Goal: Task Accomplishment & Management: Manage account settings

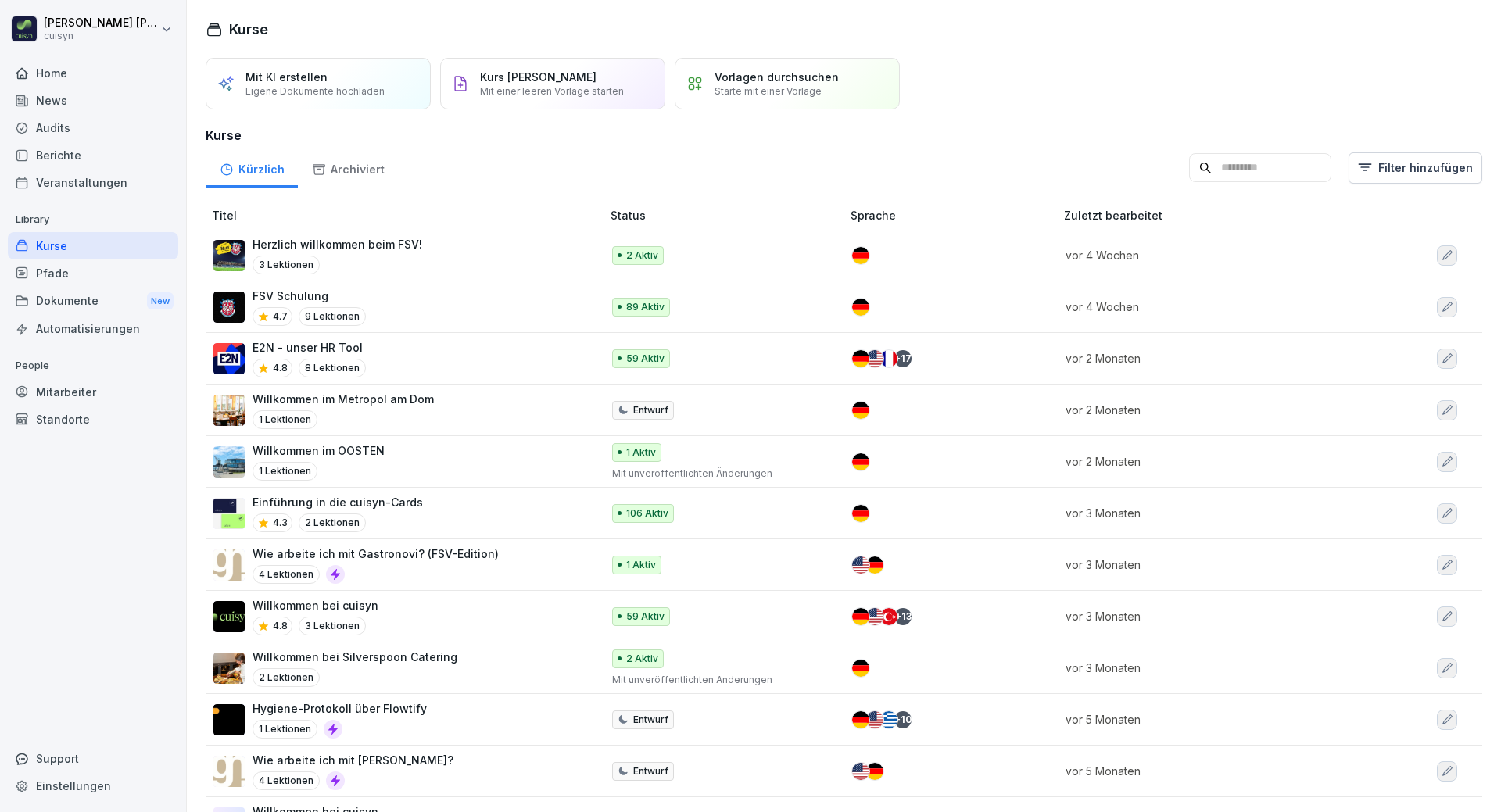
click at [76, 394] on div "Mitarbeiter" at bounding box center [93, 392] width 171 height 27
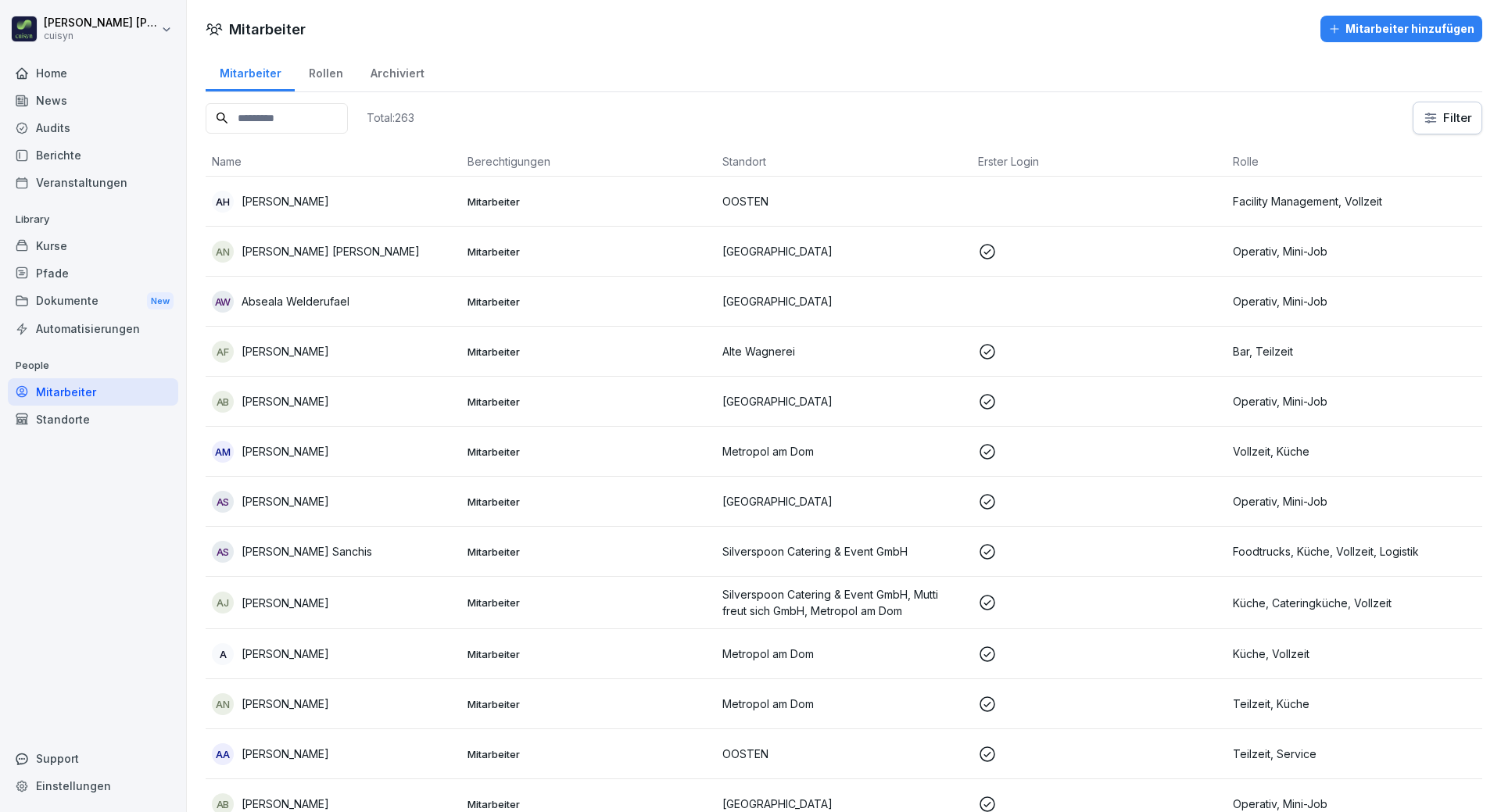
click at [310, 121] on input at bounding box center [276, 118] width 142 height 31
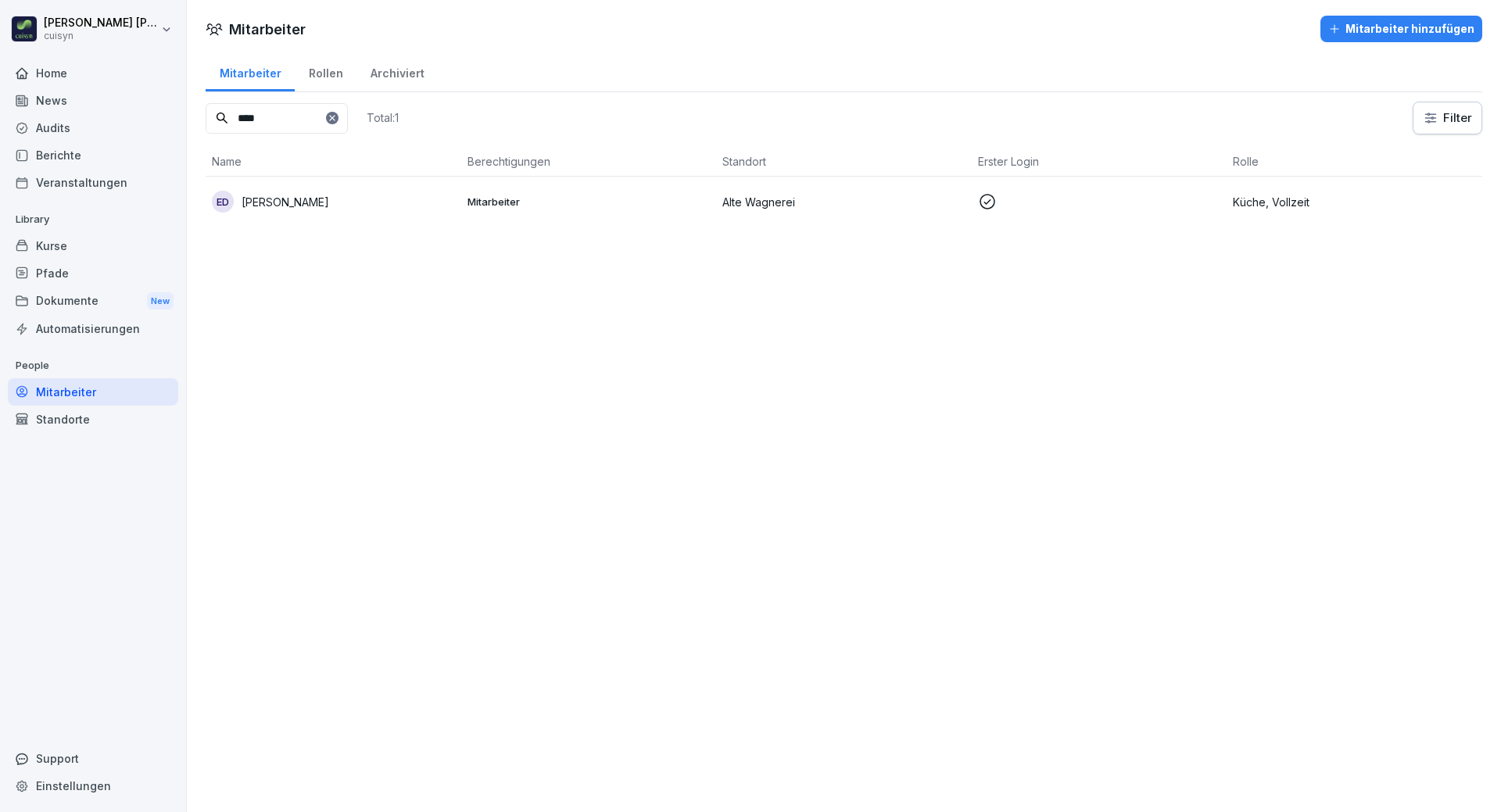
click at [318, 198] on p "[PERSON_NAME]" at bounding box center [285, 202] width 87 height 17
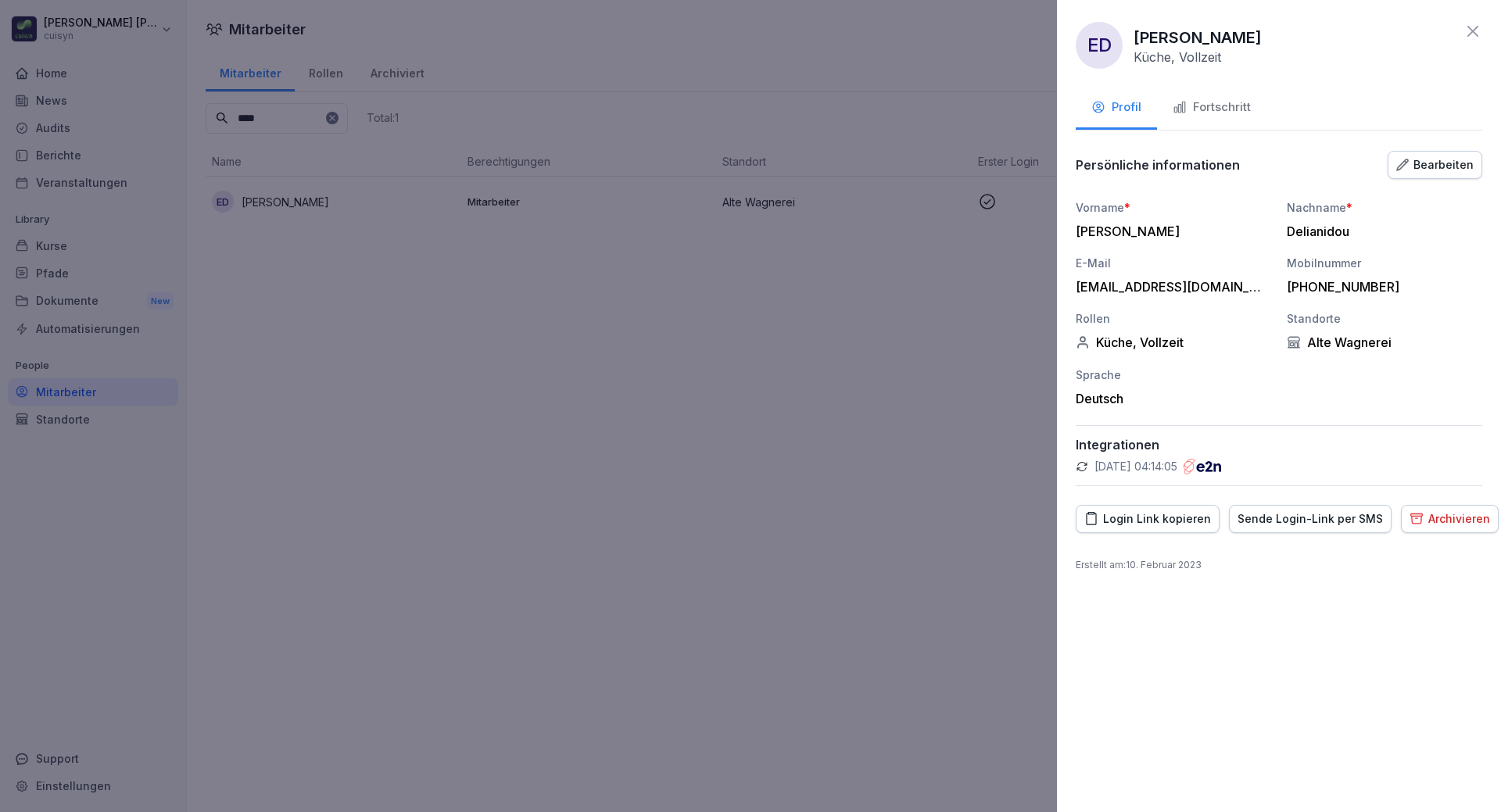
click at [1229, 110] on div "Fortschritt" at bounding box center [1211, 107] width 78 height 18
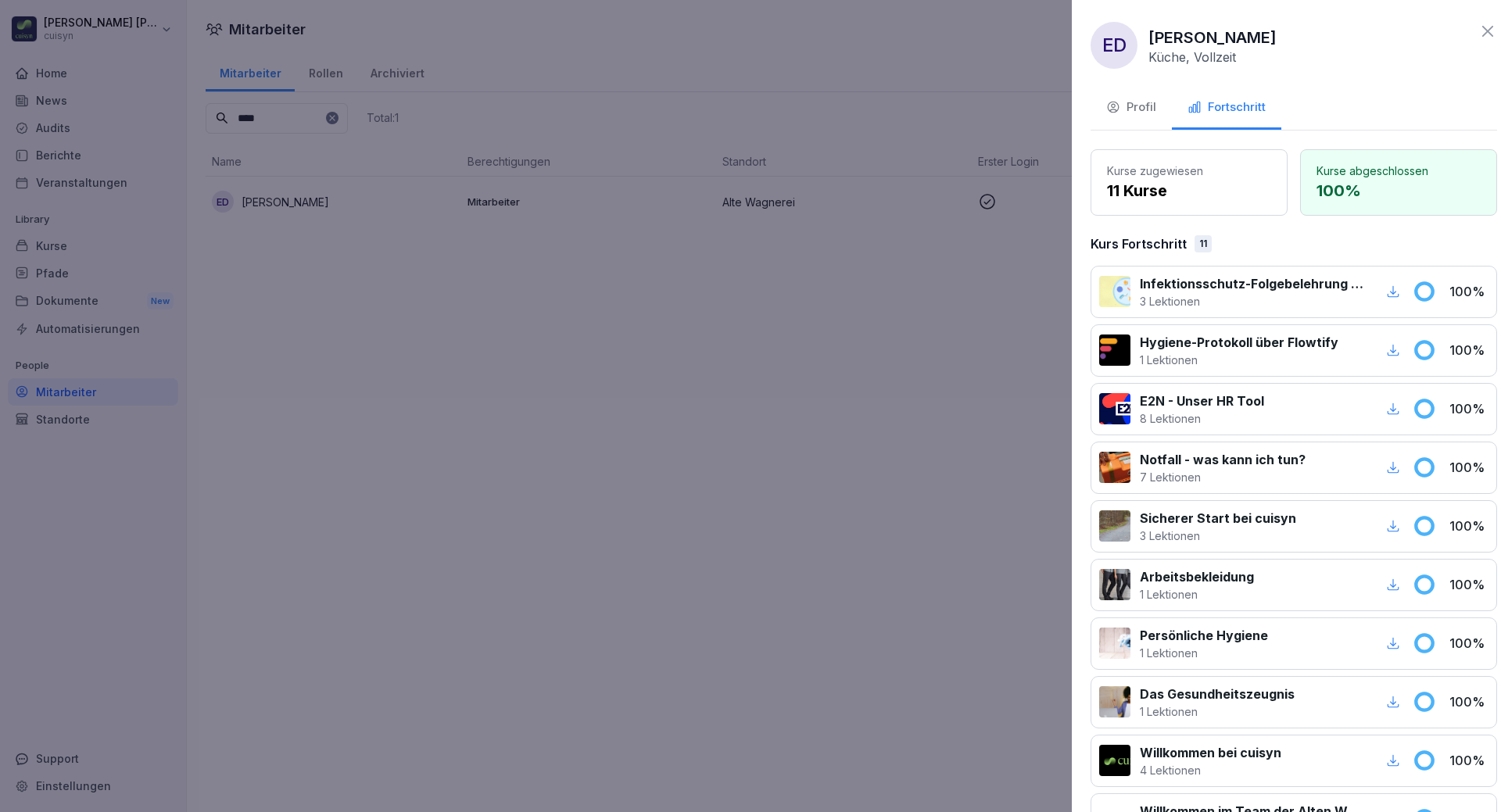
drag, startPoint x: 593, startPoint y: 417, endPoint x: 377, endPoint y: 229, distance: 286.4
click at [584, 410] on div at bounding box center [750, 406] width 1501 height 812
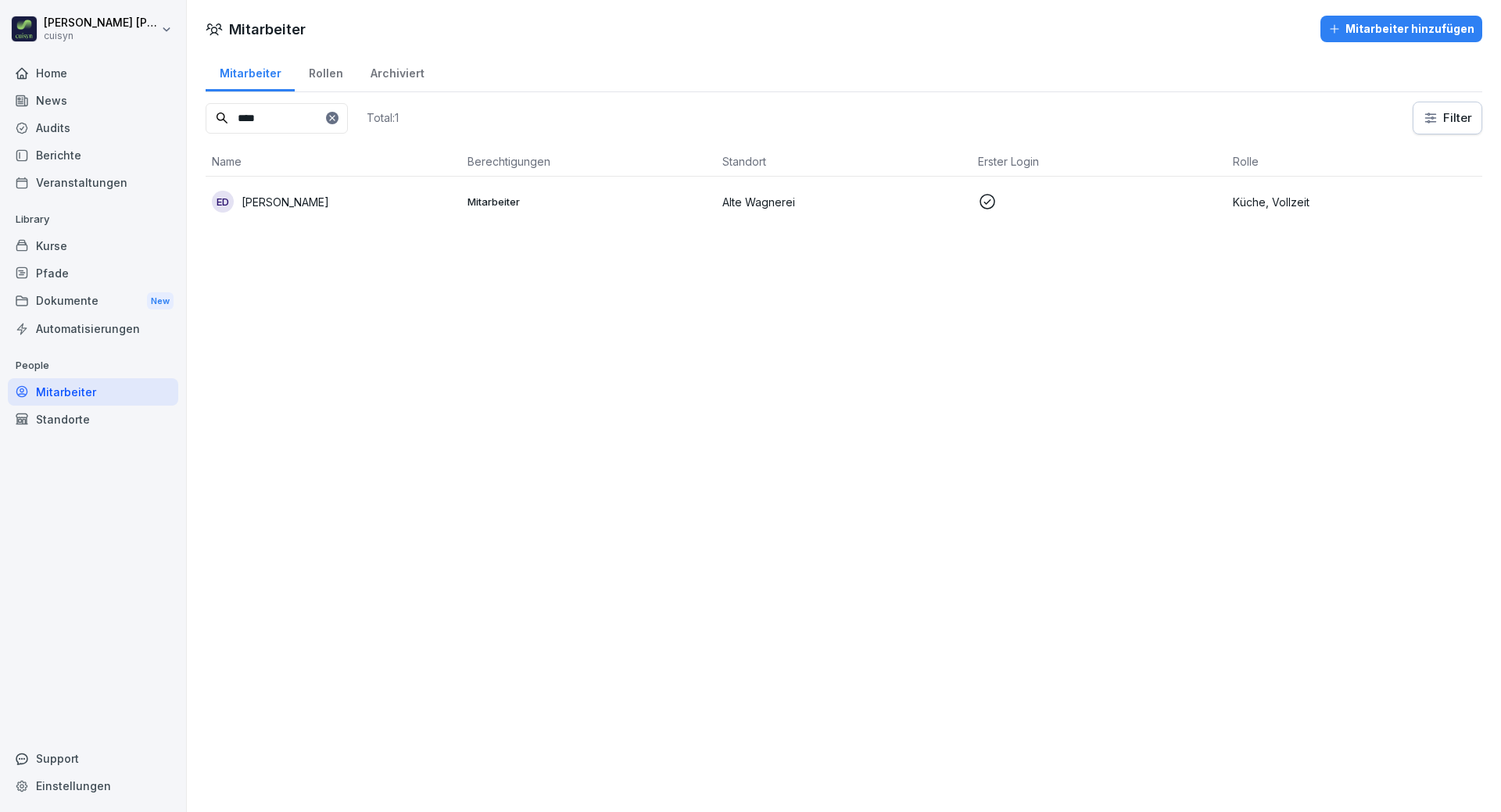
click at [1332, 205] on p "Küche, Vollzeit" at bounding box center [1354, 202] width 243 height 17
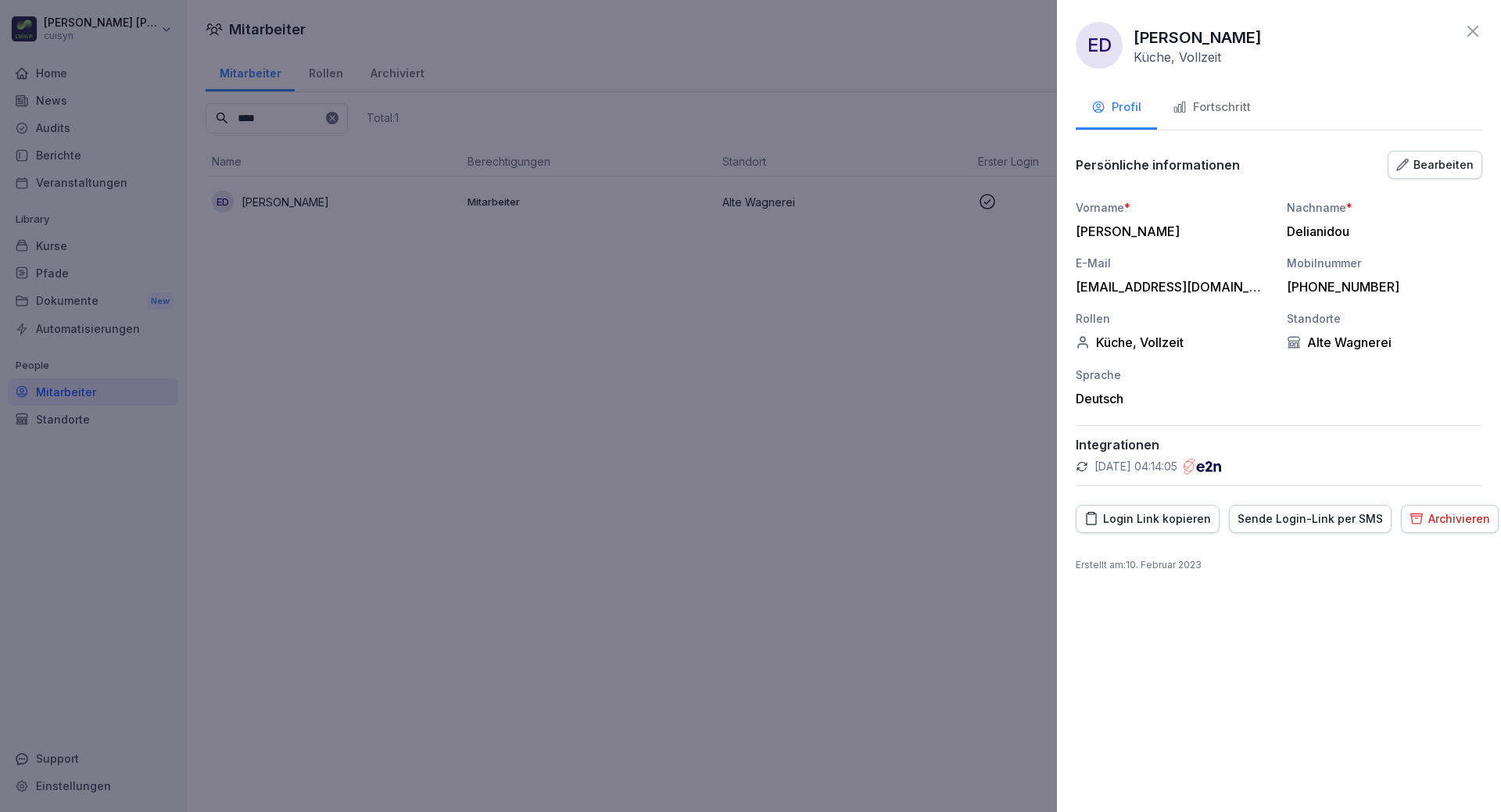
click at [1208, 113] on div "Fortschritt" at bounding box center [1211, 107] width 78 height 18
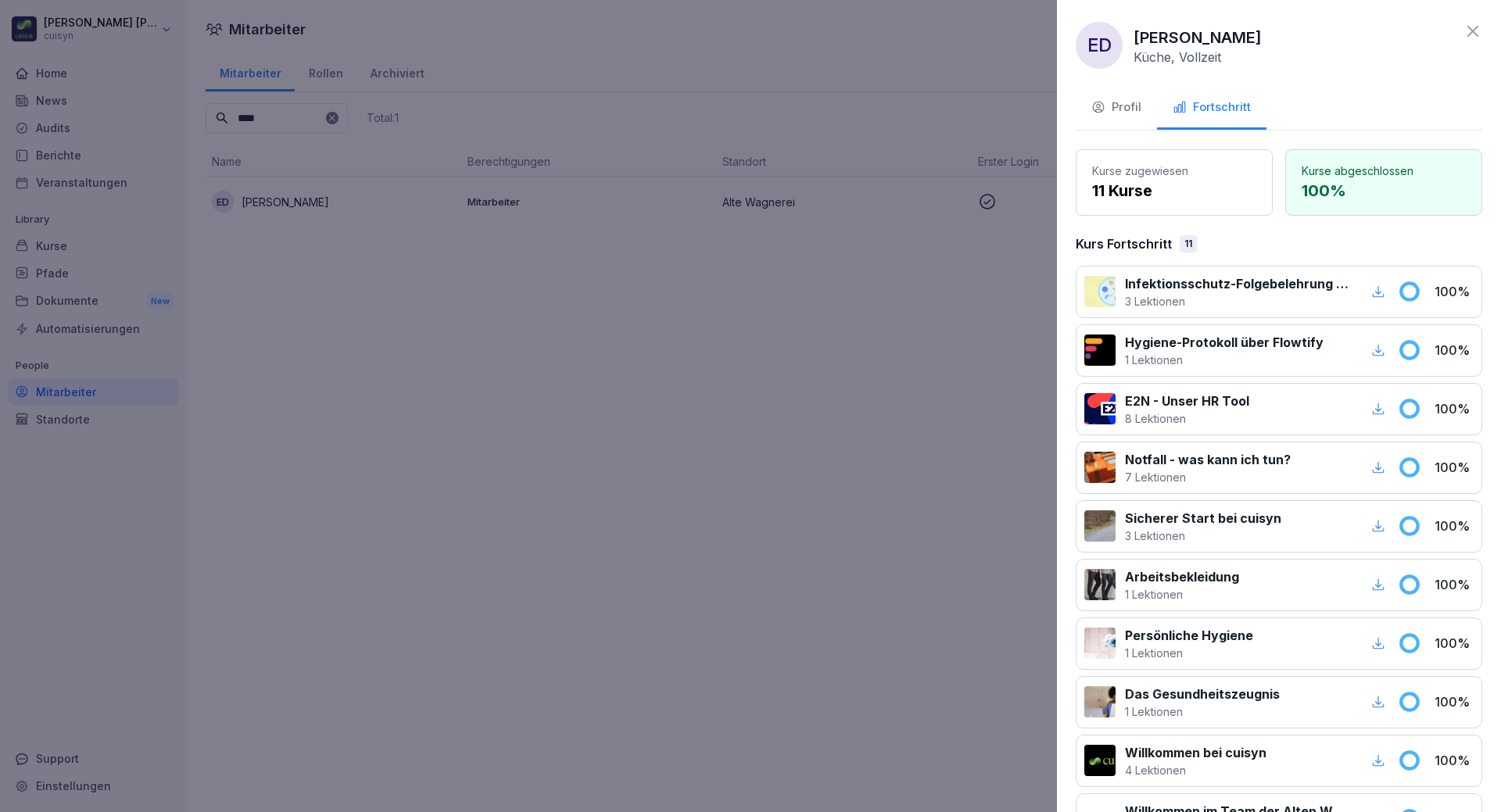
click at [1371, 290] on icon "button" at bounding box center [1378, 291] width 14 height 14
click at [1468, 32] on icon at bounding box center [1473, 32] width 11 height 11
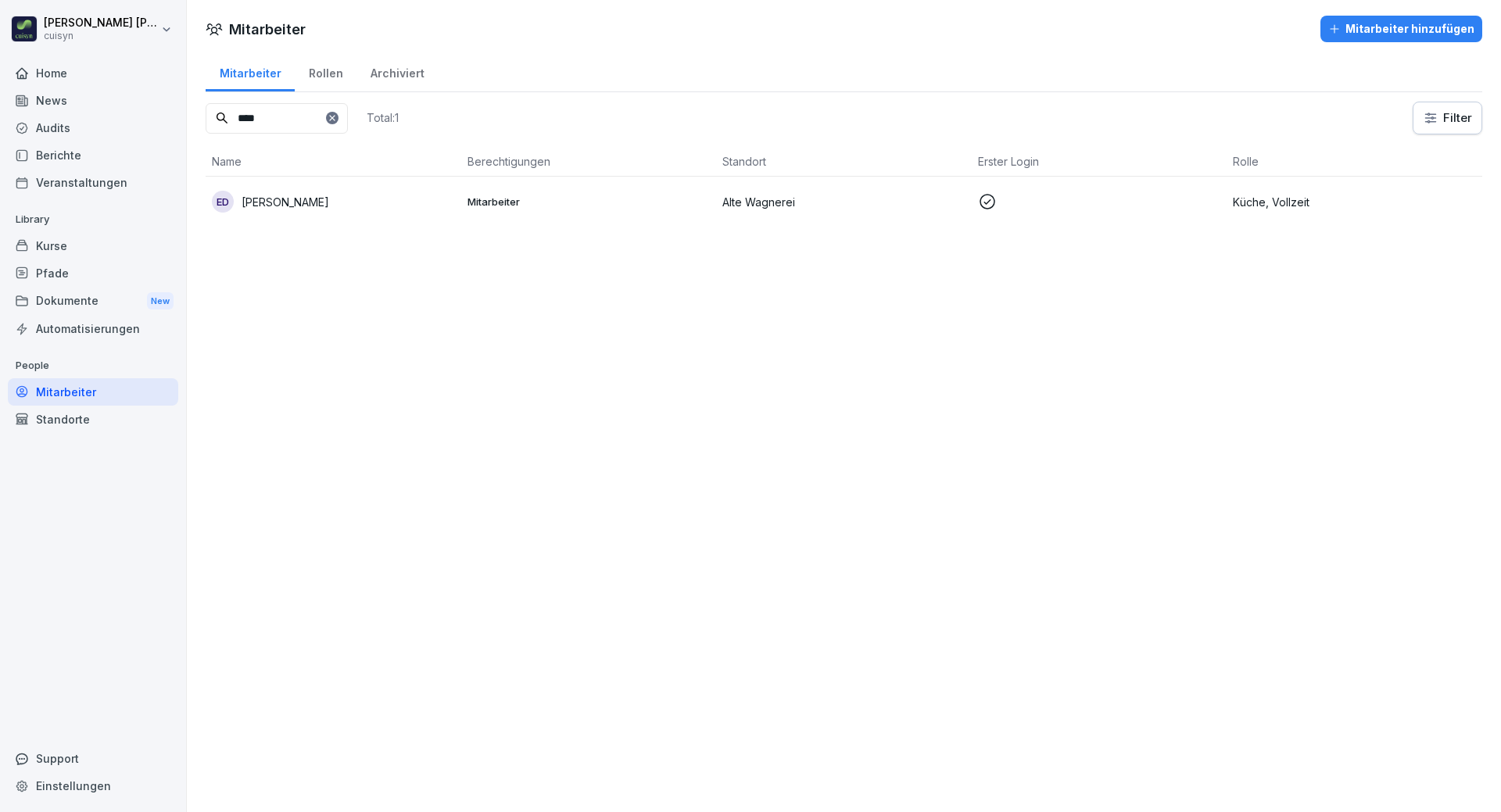
click at [1063, 561] on div "Mitarbeiter Mitarbeiter hinzufügen Mitarbeiter Rollen Archiviert **** Total: 1 …" at bounding box center [844, 406] width 1314 height 812
drag, startPoint x: 315, startPoint y: 122, endPoint x: 163, endPoint y: 110, distance: 152.5
click at [163, 110] on div "Bettina Kaiser cuisyn Home News Audits Berichte Veranstaltungen Library Kurse P…" at bounding box center [750, 406] width 1501 height 812
type input "******"
click at [368, 219] on td "LR Louisa Rupprecht" at bounding box center [332, 201] width 255 height 50
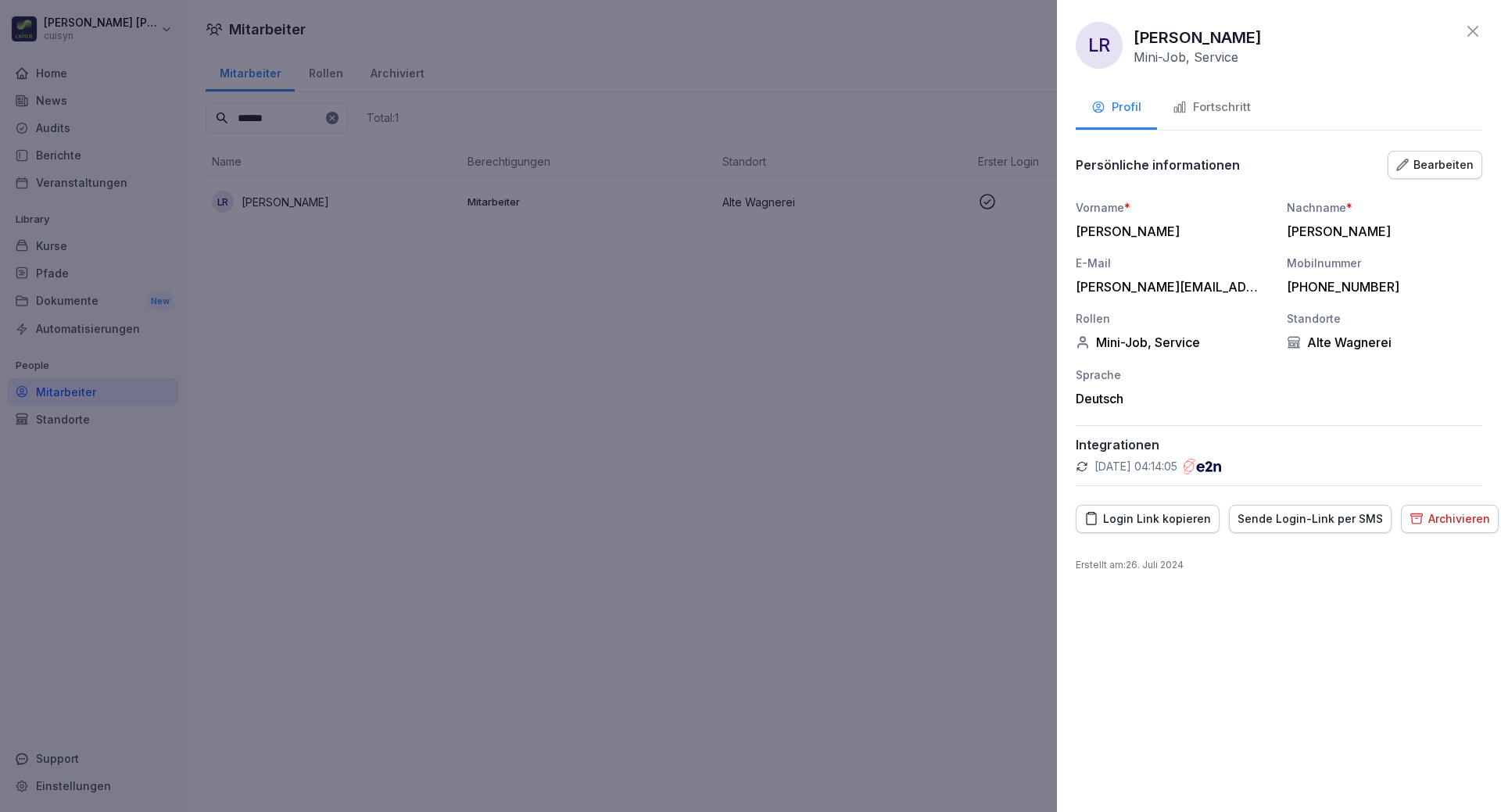
click at [1226, 114] on div "Fortschritt" at bounding box center [1211, 107] width 78 height 18
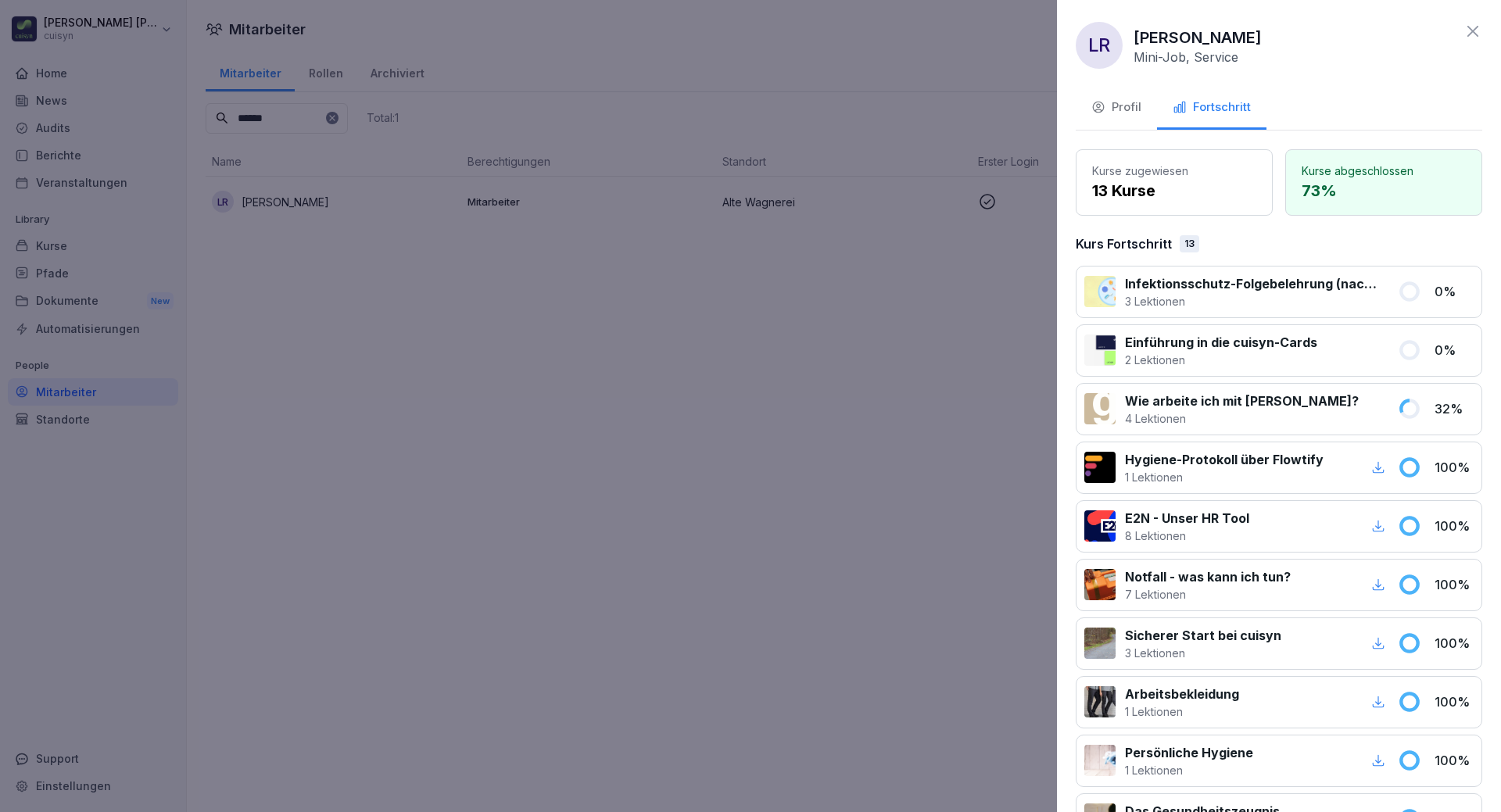
click at [1355, 301] on p "3 Lektionen" at bounding box center [1252, 302] width 254 height 17
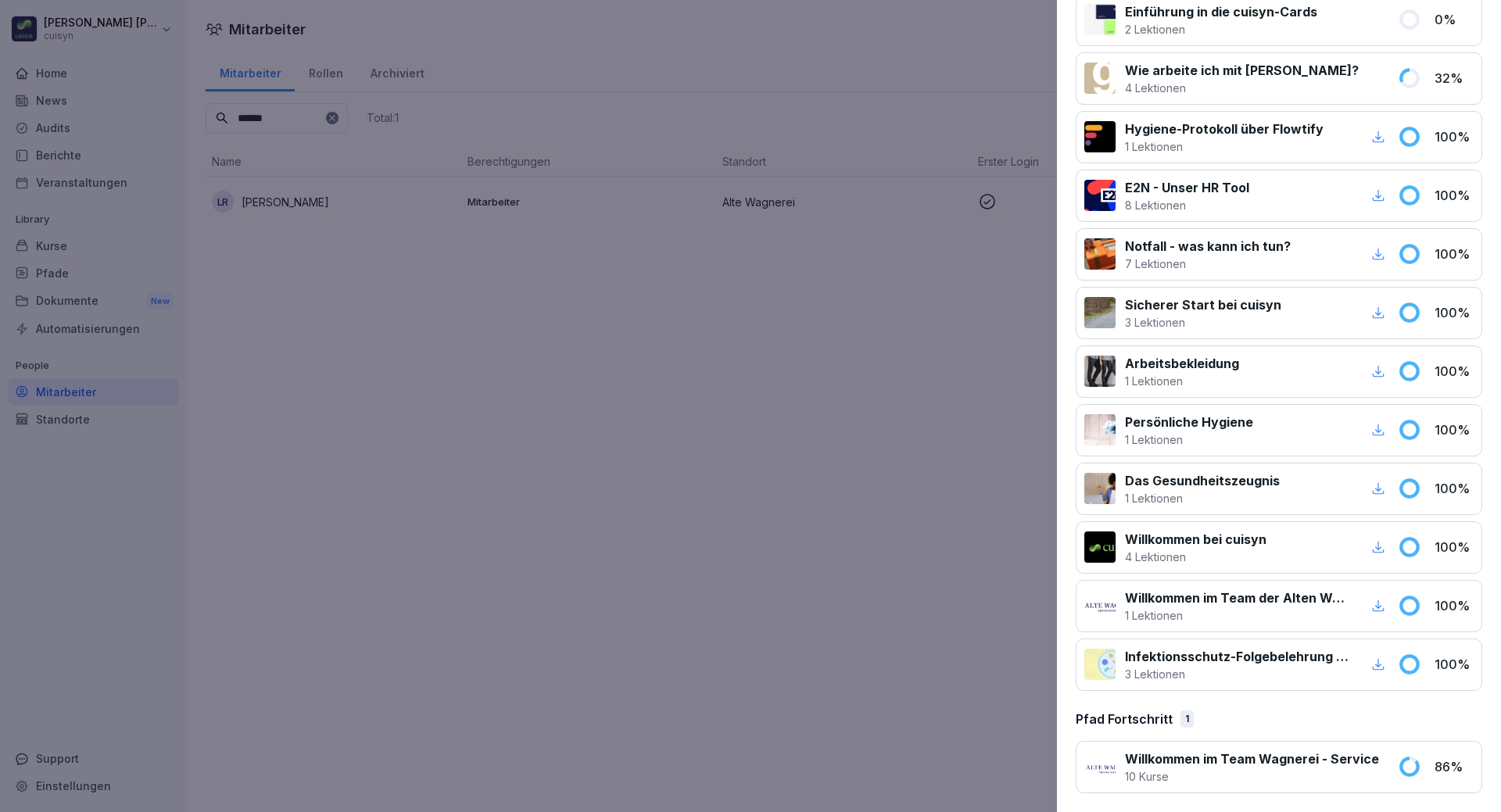
scroll to position [334, 0]
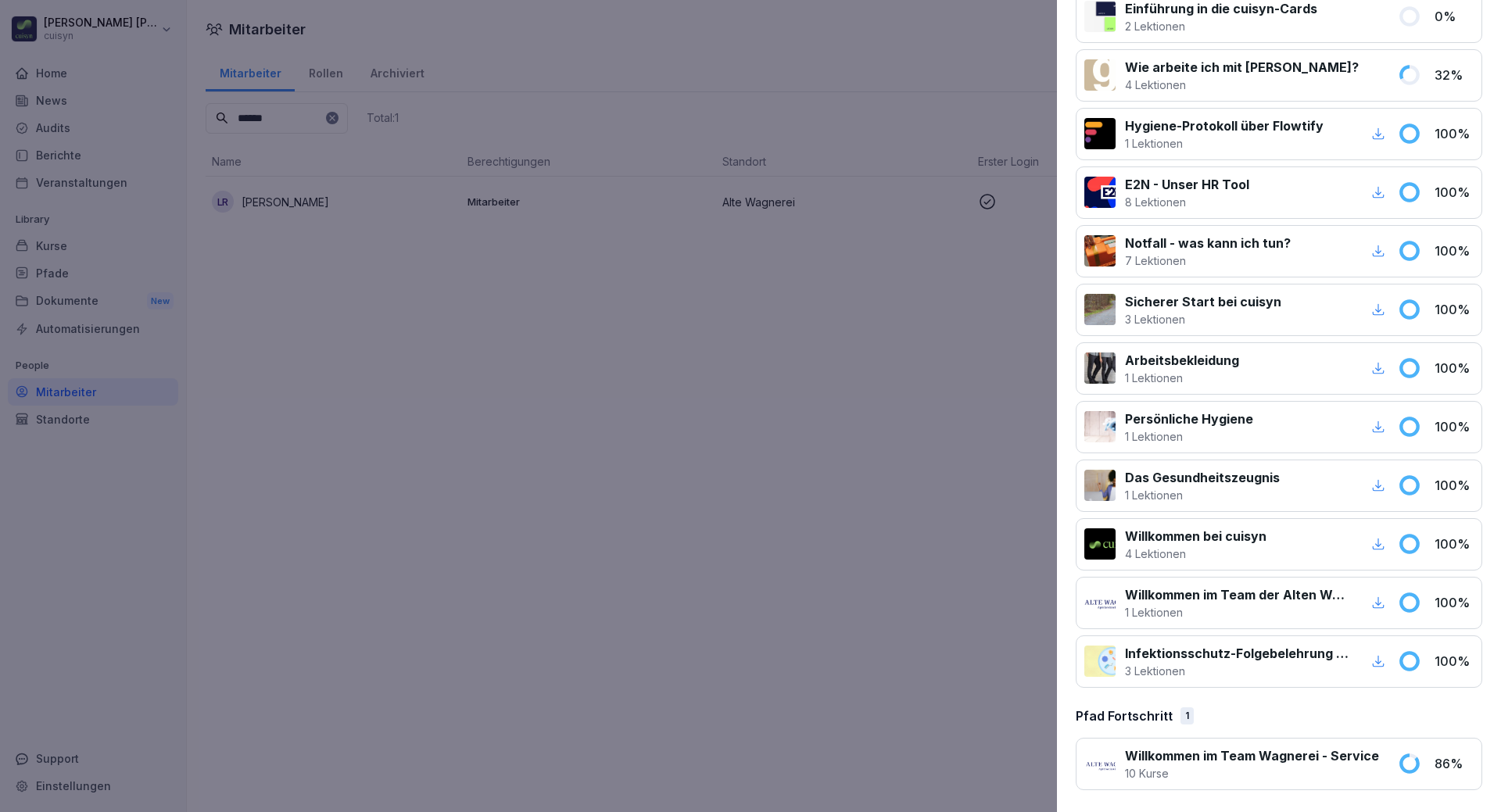
click at [1203, 664] on p "3 Lektionen" at bounding box center [1237, 671] width 225 height 17
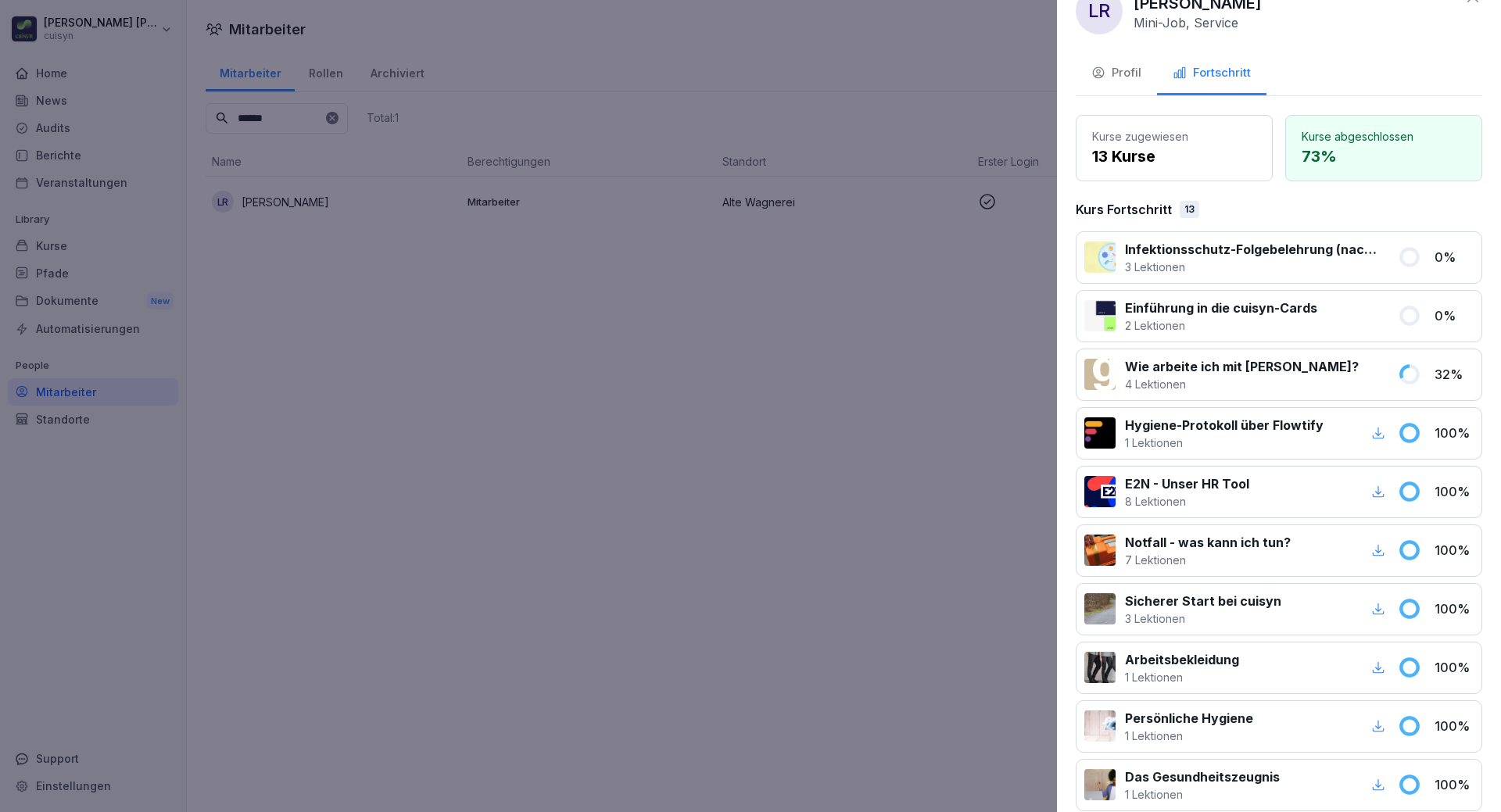
scroll to position [0, 0]
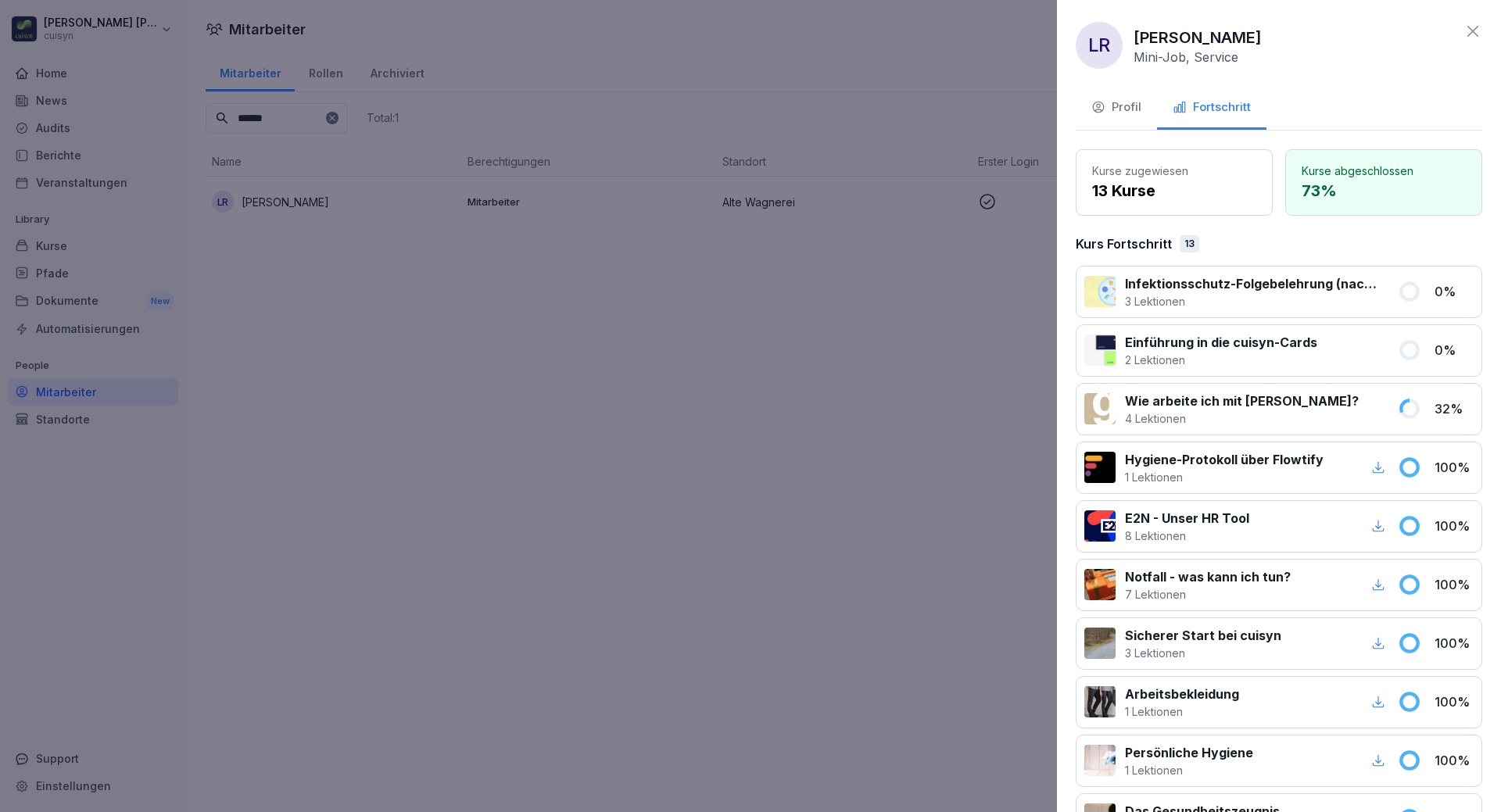
click at [594, 422] on div at bounding box center [750, 406] width 1501 height 812
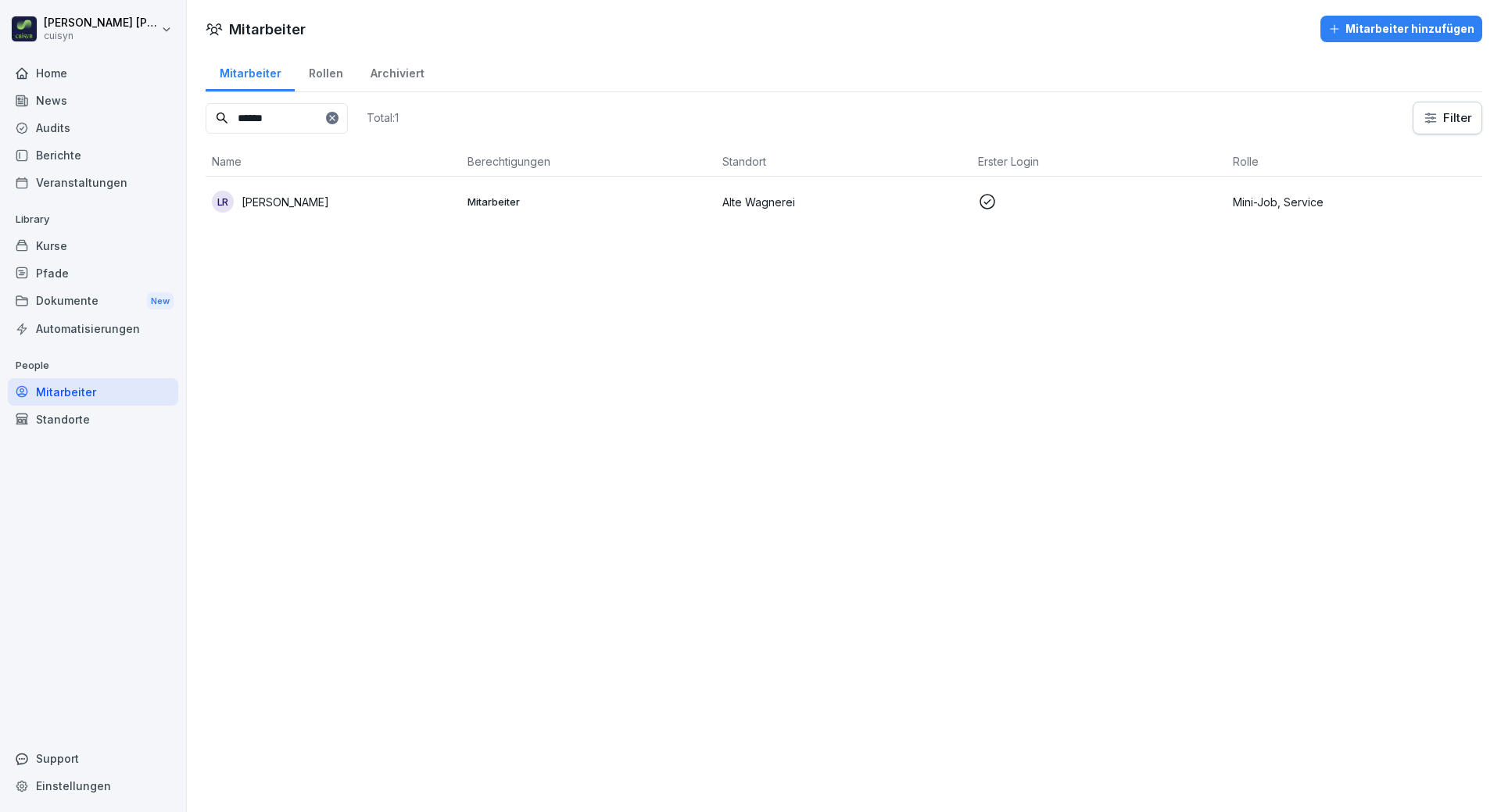
drag, startPoint x: 278, startPoint y: 125, endPoint x: 224, endPoint y: 122, distance: 54.1
click at [224, 122] on div "******" at bounding box center [276, 118] width 142 height 31
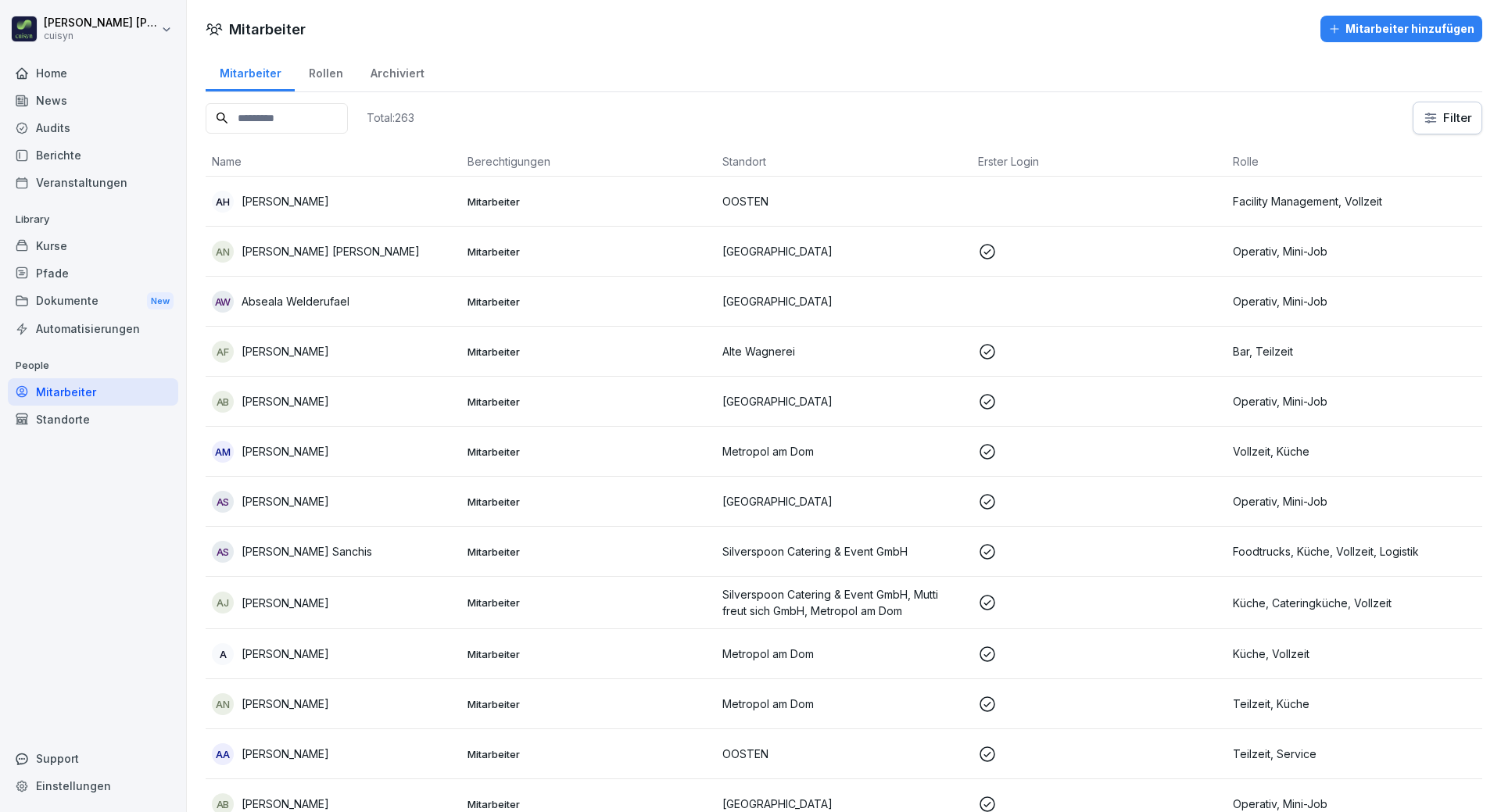
click at [314, 305] on p "Abseala Welderufael" at bounding box center [295, 302] width 108 height 17
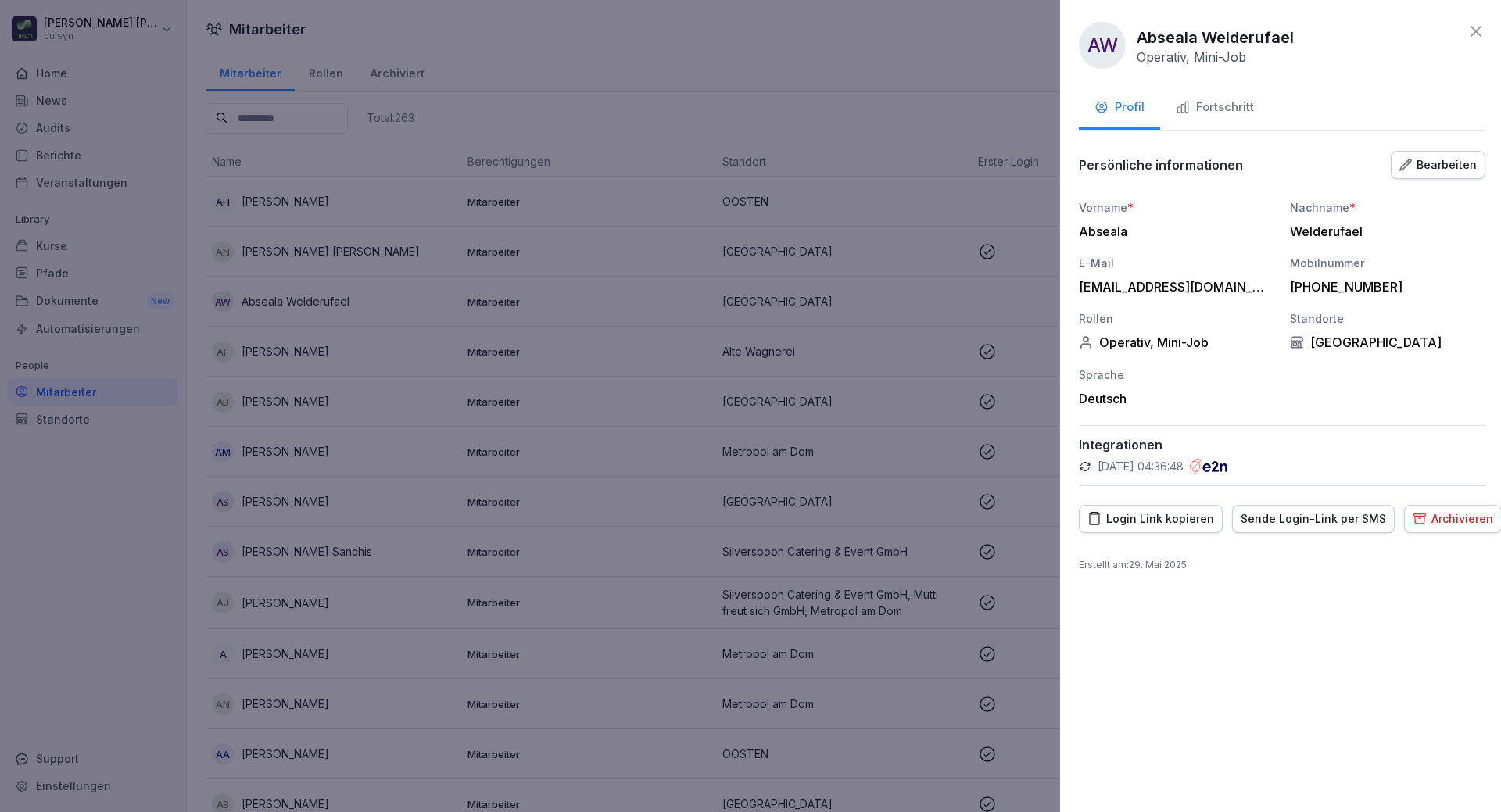
click at [72, 390] on div at bounding box center [750, 406] width 1501 height 812
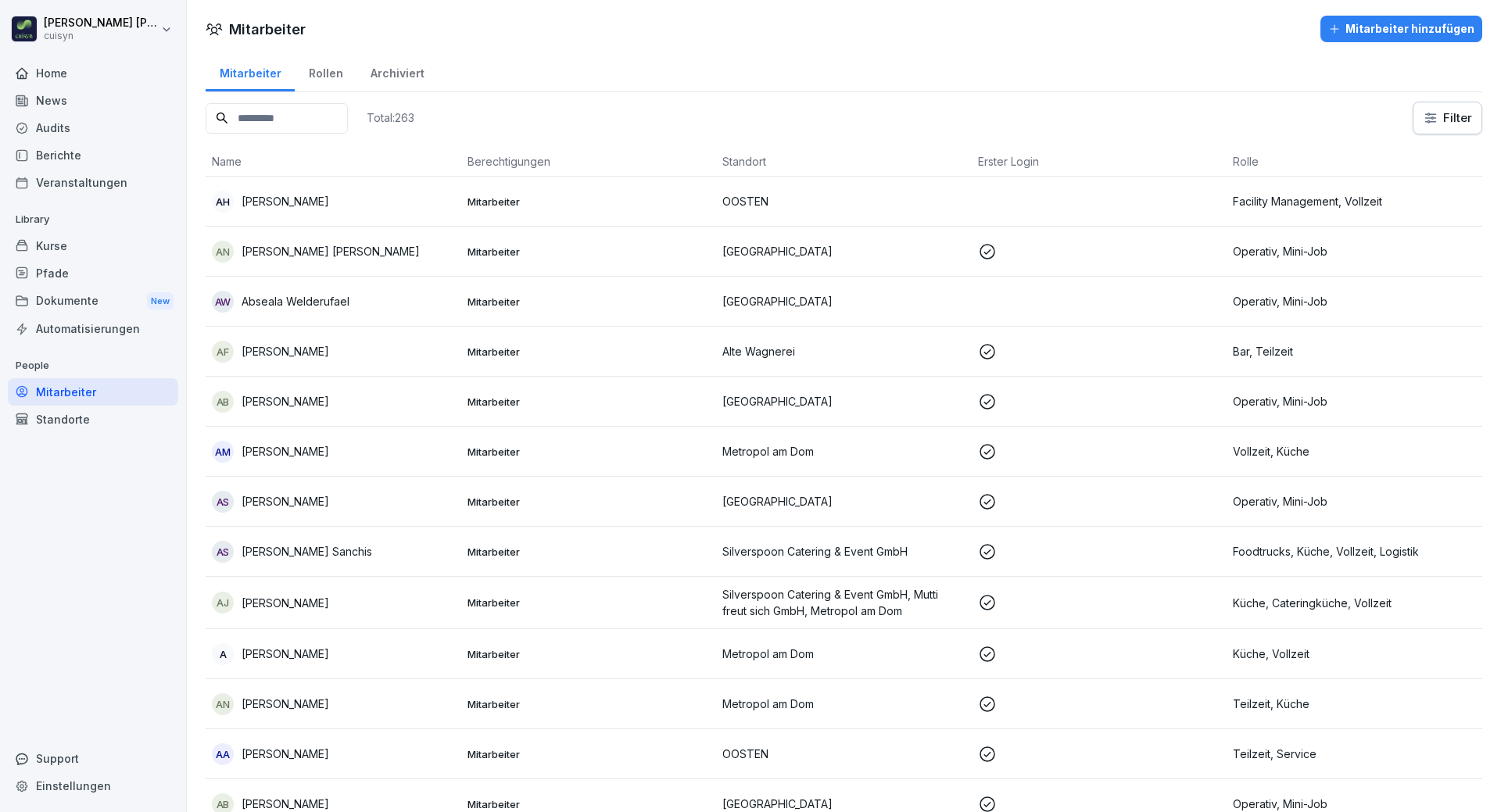
click at [77, 251] on div "Kurse" at bounding box center [93, 245] width 171 height 27
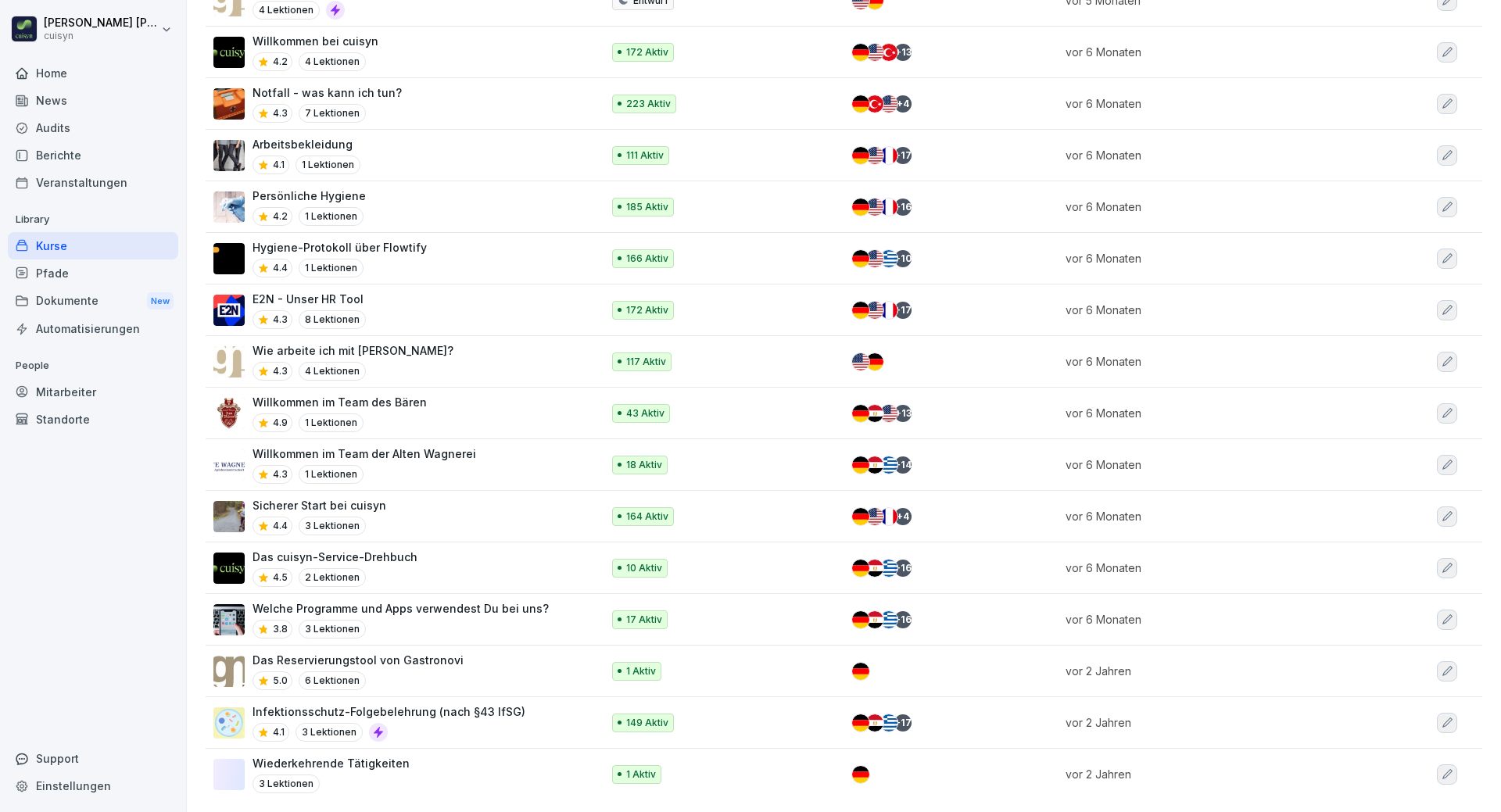
scroll to position [782, 0]
click at [395, 703] on p "Infektionsschutz-Folgebelehrung (nach §43 IfSG)" at bounding box center [389, 712] width 273 height 17
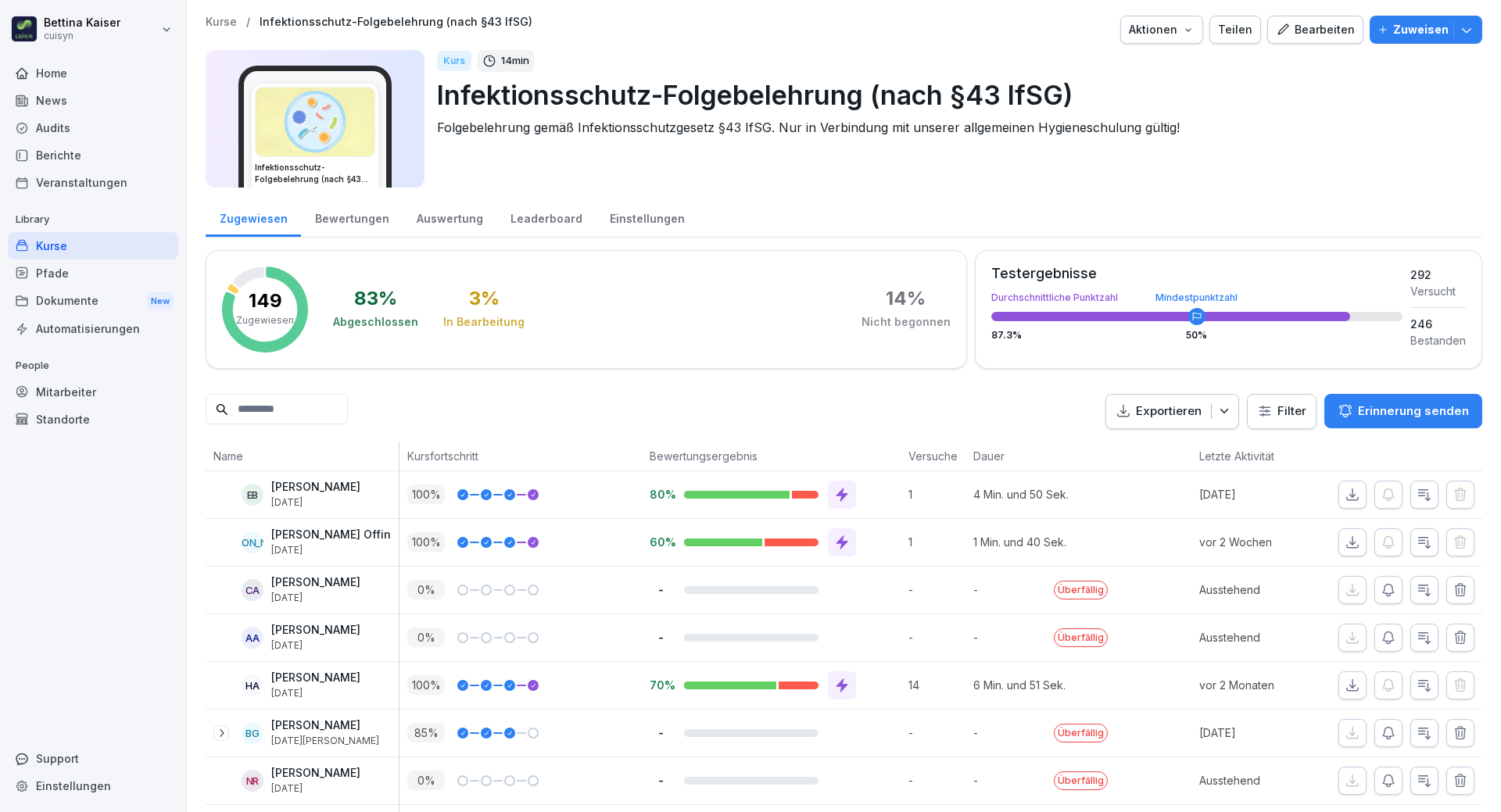
click at [318, 402] on input at bounding box center [276, 408] width 142 height 31
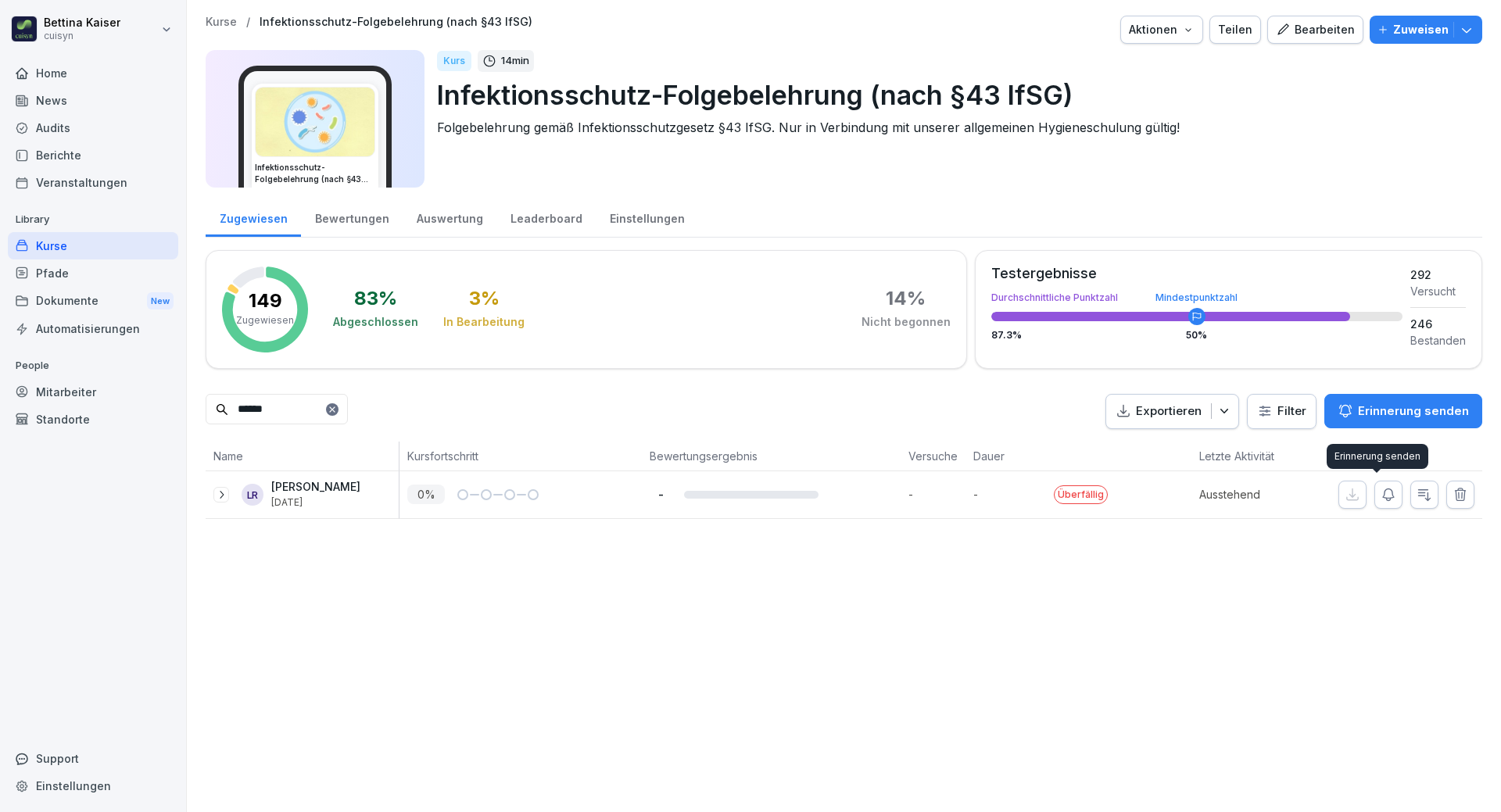
type input "******"
click at [1380, 497] on icon "button" at bounding box center [1388, 495] width 16 height 16
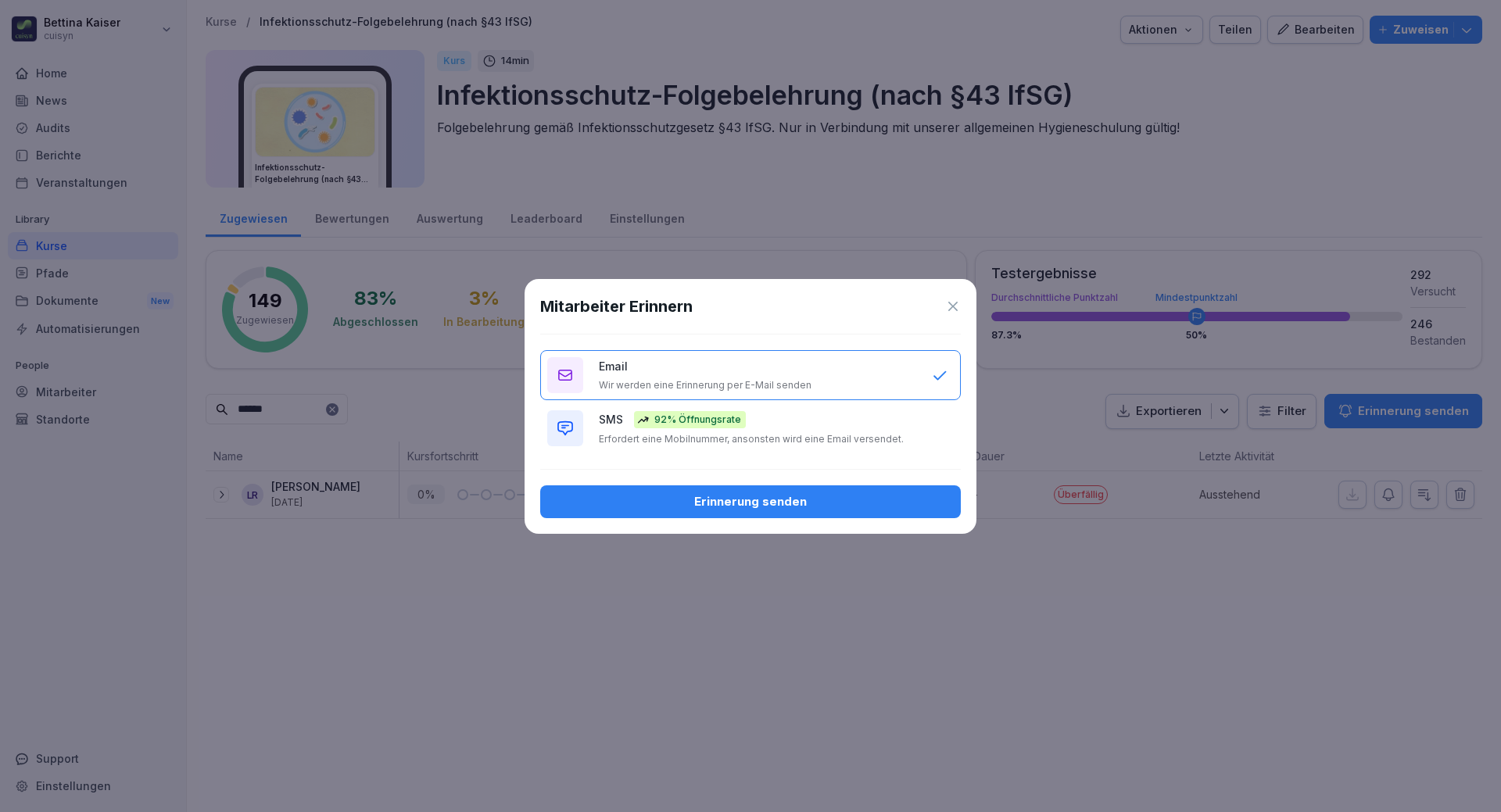
click at [718, 500] on div "Erinnerung senden" at bounding box center [750, 501] width 395 height 18
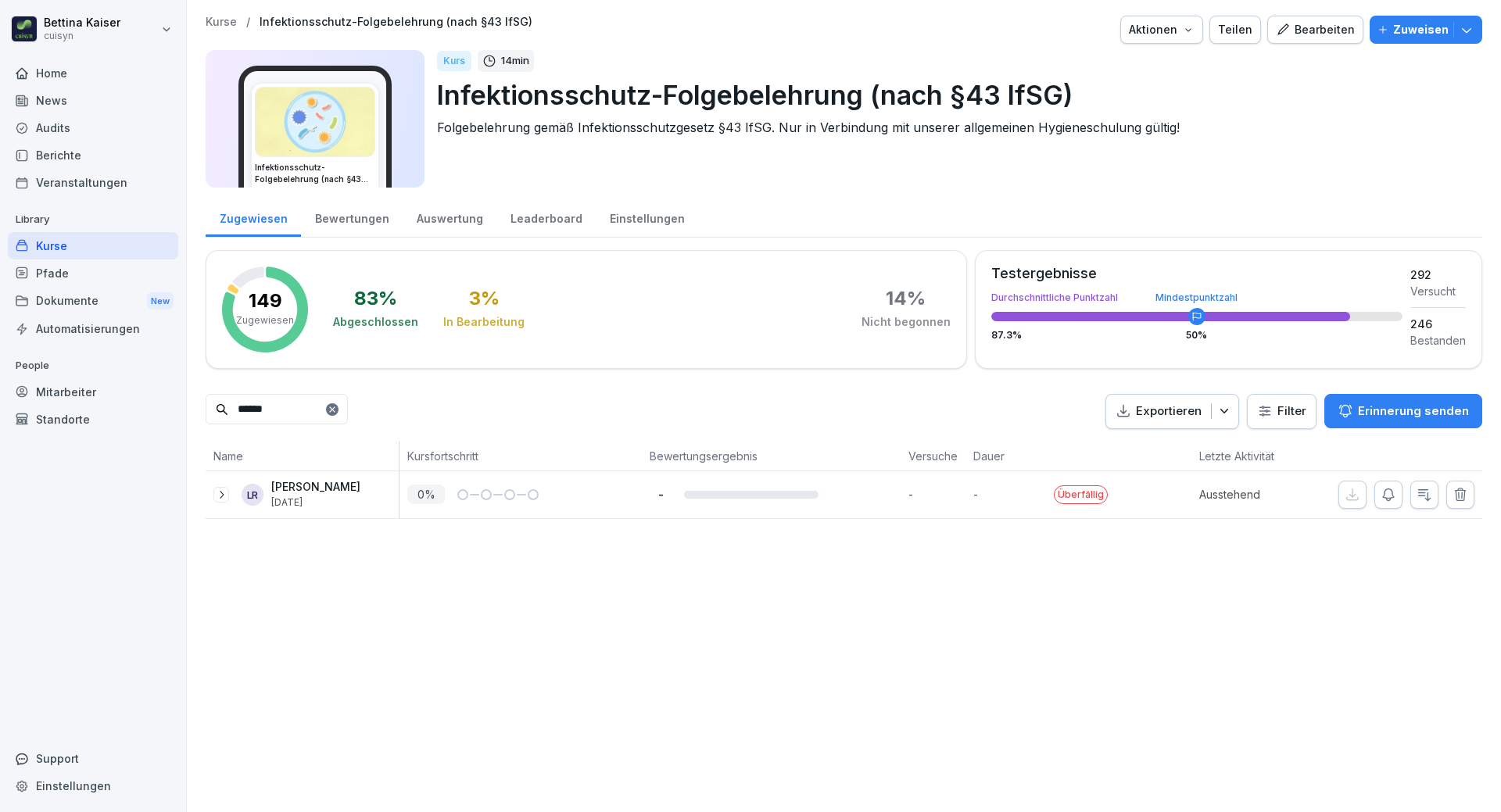
click at [58, 393] on div "Mitarbeiter" at bounding box center [93, 392] width 171 height 27
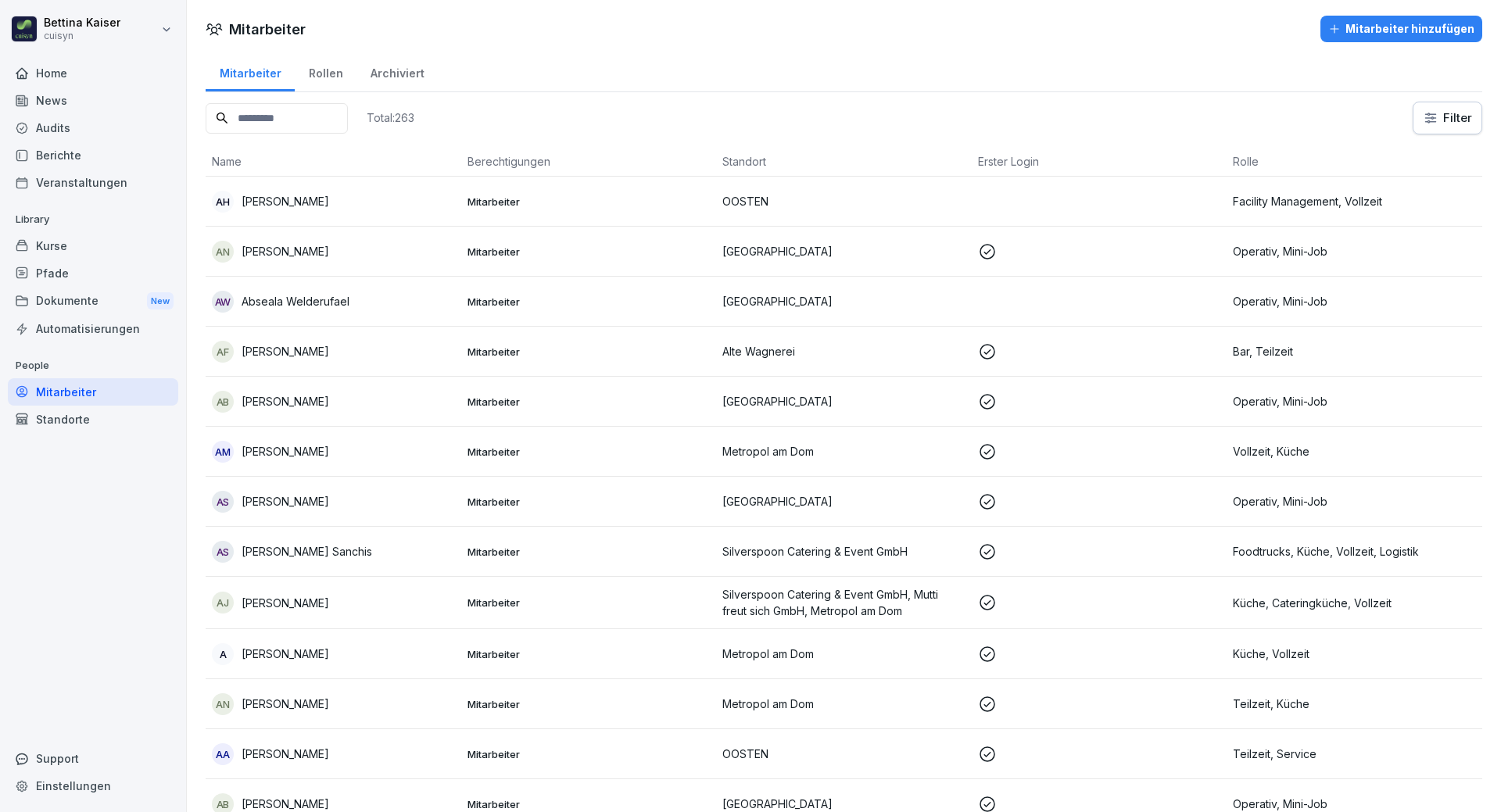
click at [303, 120] on input at bounding box center [276, 118] width 142 height 31
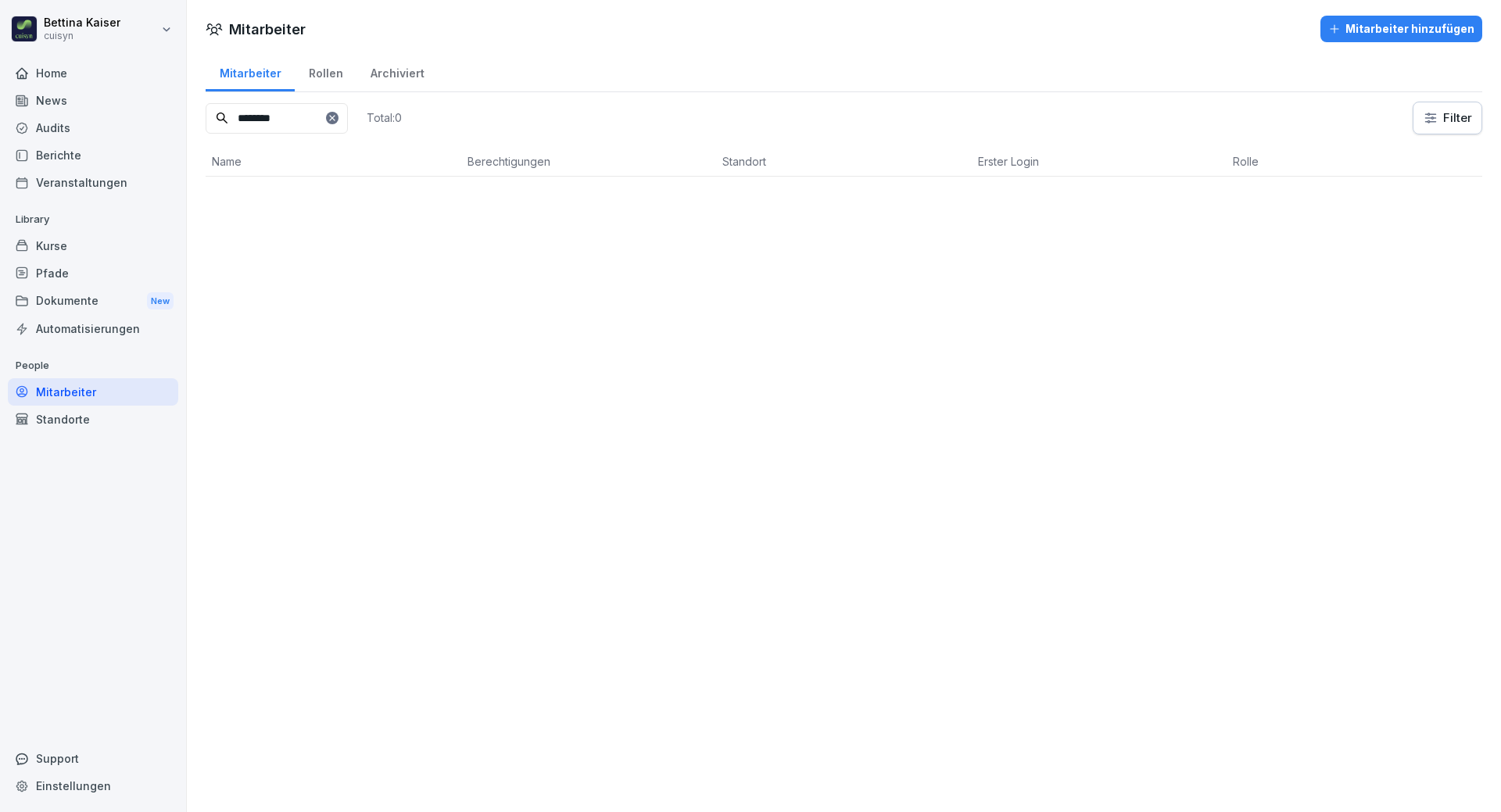
click at [303, 120] on input "********" at bounding box center [276, 118] width 142 height 31
type input "********"
drag, startPoint x: 303, startPoint y: 120, endPoint x: 229, endPoint y: 113, distance: 74.3
click at [229, 113] on input "********" at bounding box center [276, 118] width 142 height 31
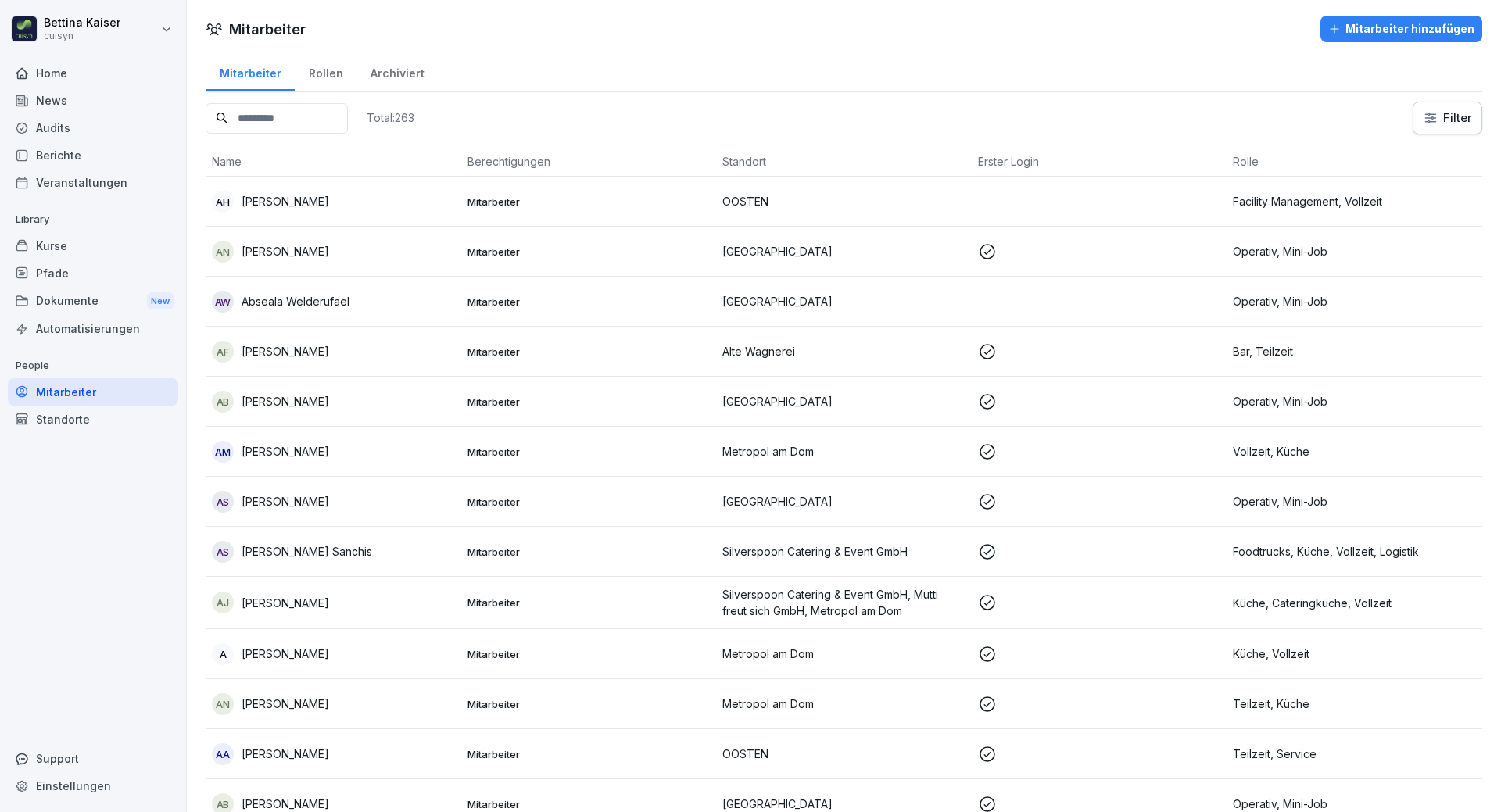
click at [52, 392] on div "Mitarbeiter" at bounding box center [93, 392] width 171 height 27
click at [275, 122] on input at bounding box center [276, 118] width 142 height 31
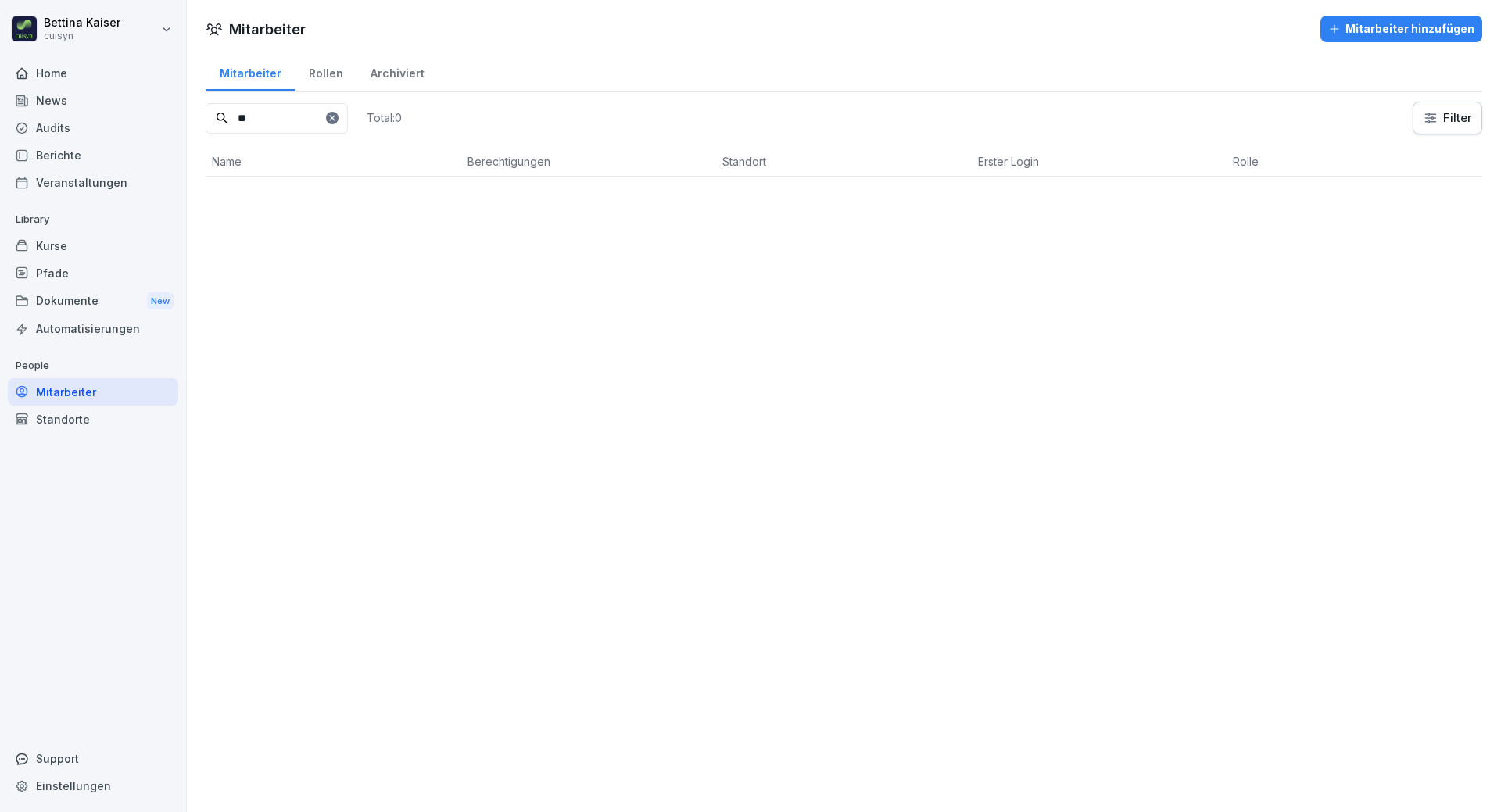
type input "*"
click at [440, 311] on div "Mitarbeiter Mitarbeiter hinzufügen Mitarbeiter Rollen Archiviert ******* Total:…" at bounding box center [844, 406] width 1314 height 812
drag, startPoint x: 295, startPoint y: 119, endPoint x: 190, endPoint y: 110, distance: 105.4
click at [190, 110] on div "Mitarbeiter Rollen Archiviert ******* Total: 1 Filter Name Berechtigungen Stand…" at bounding box center [844, 146] width 1314 height 187
type input "*****"
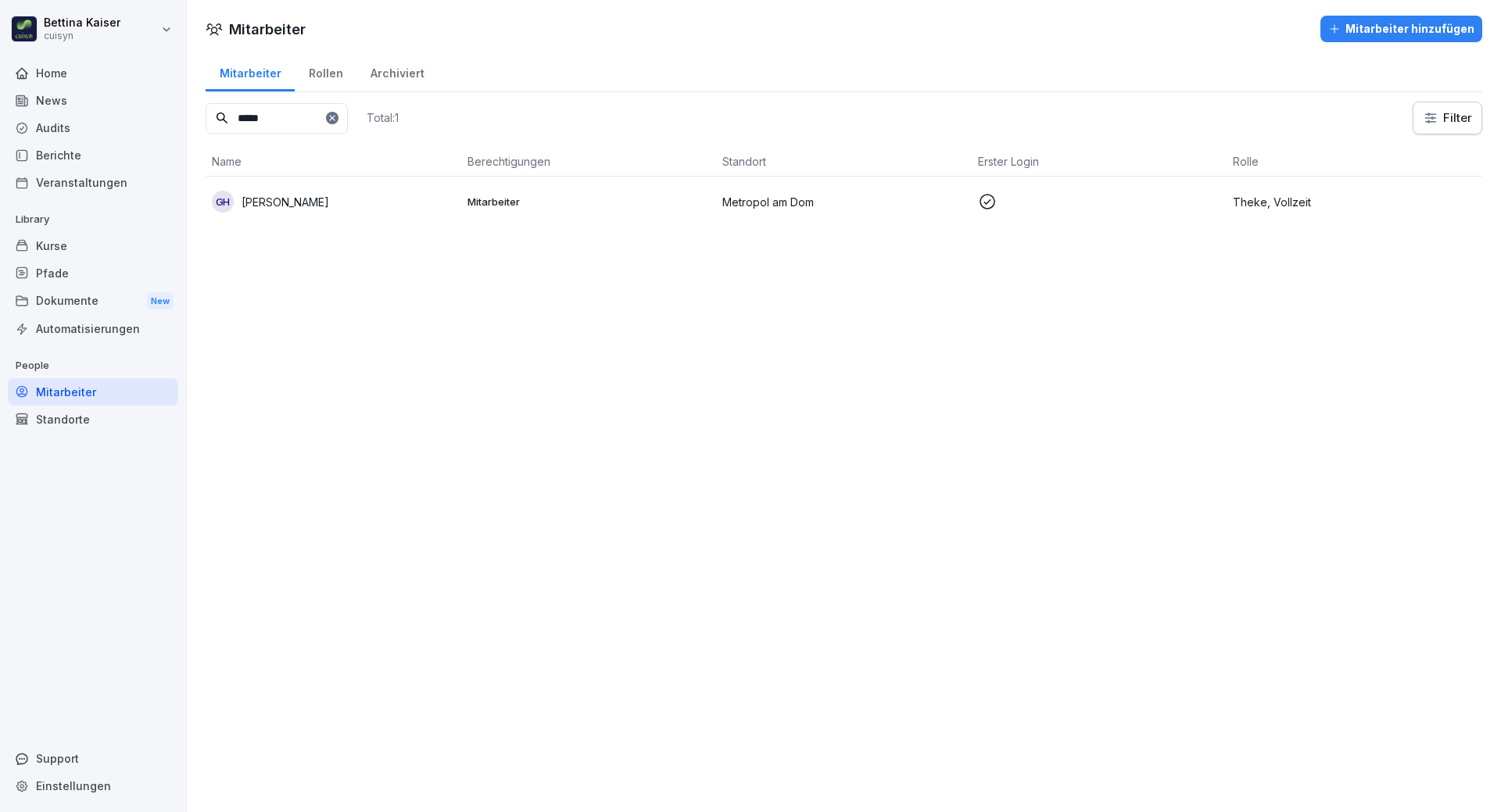
click at [361, 186] on td "GH Gerry Hohmann" at bounding box center [332, 201] width 255 height 50
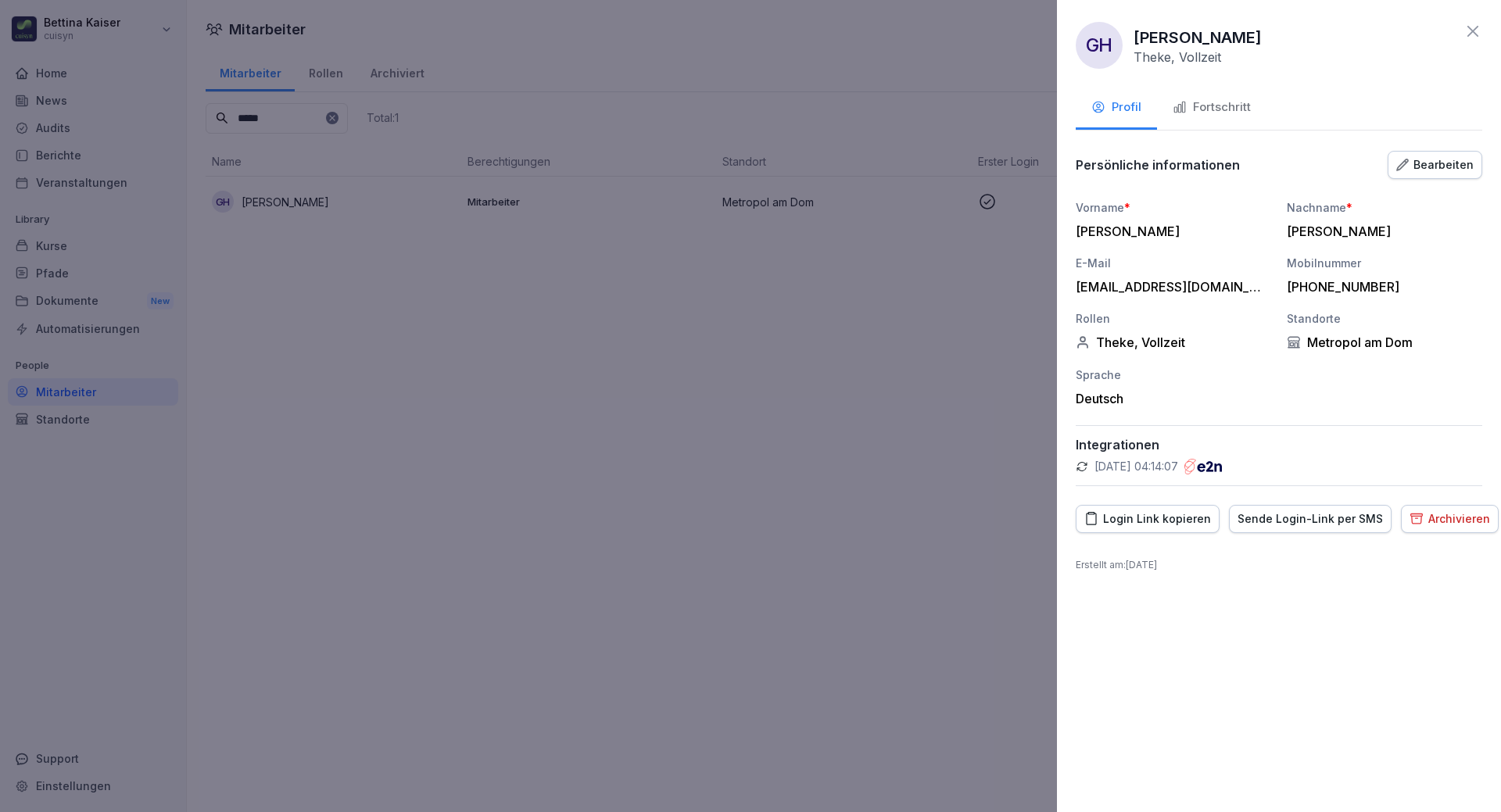
click at [1226, 103] on div "Fortschritt" at bounding box center [1211, 107] width 78 height 18
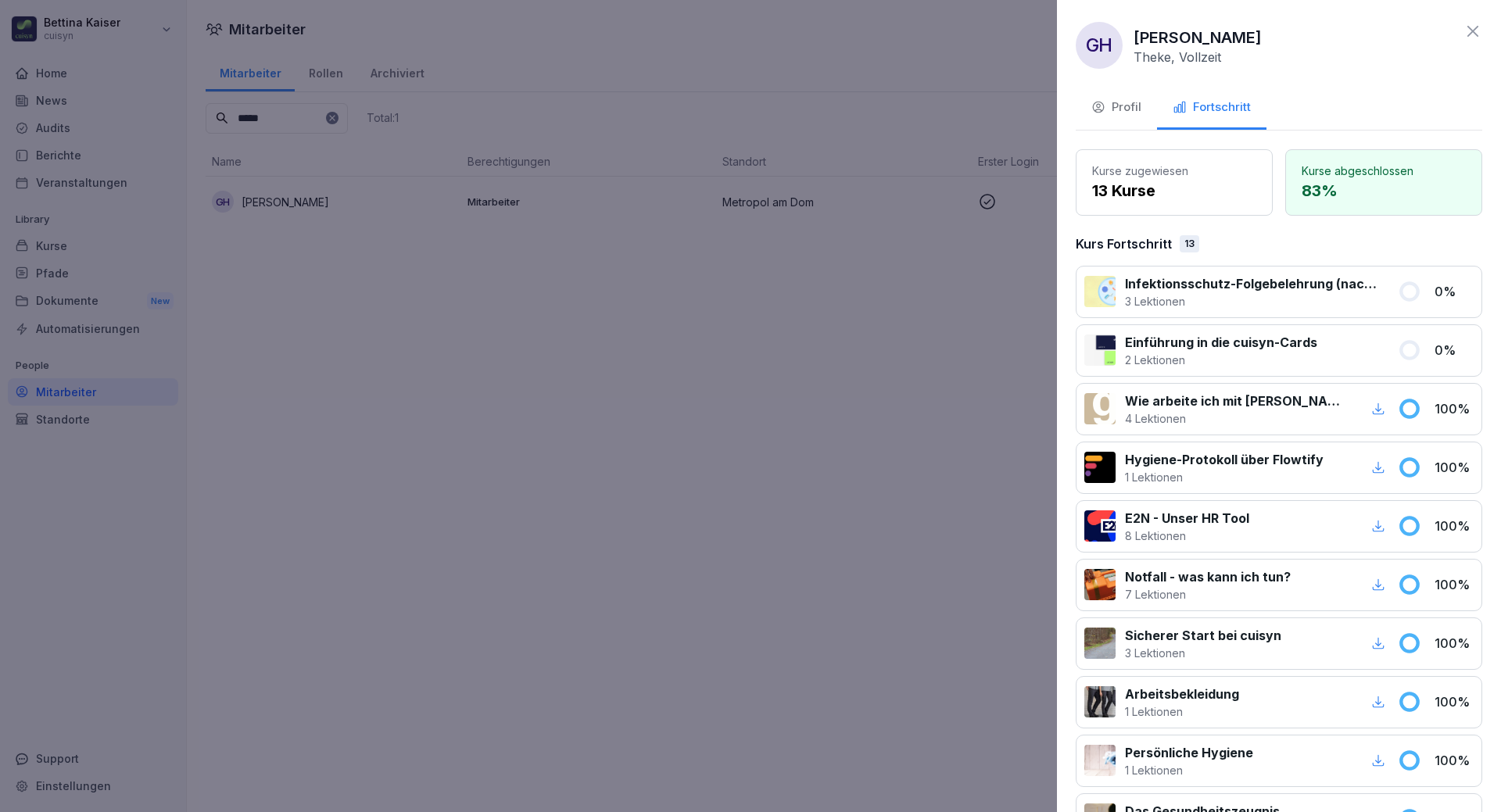
click at [1280, 295] on p "3 Lektionen" at bounding box center [1252, 302] width 254 height 17
click at [74, 245] on div at bounding box center [750, 406] width 1501 height 812
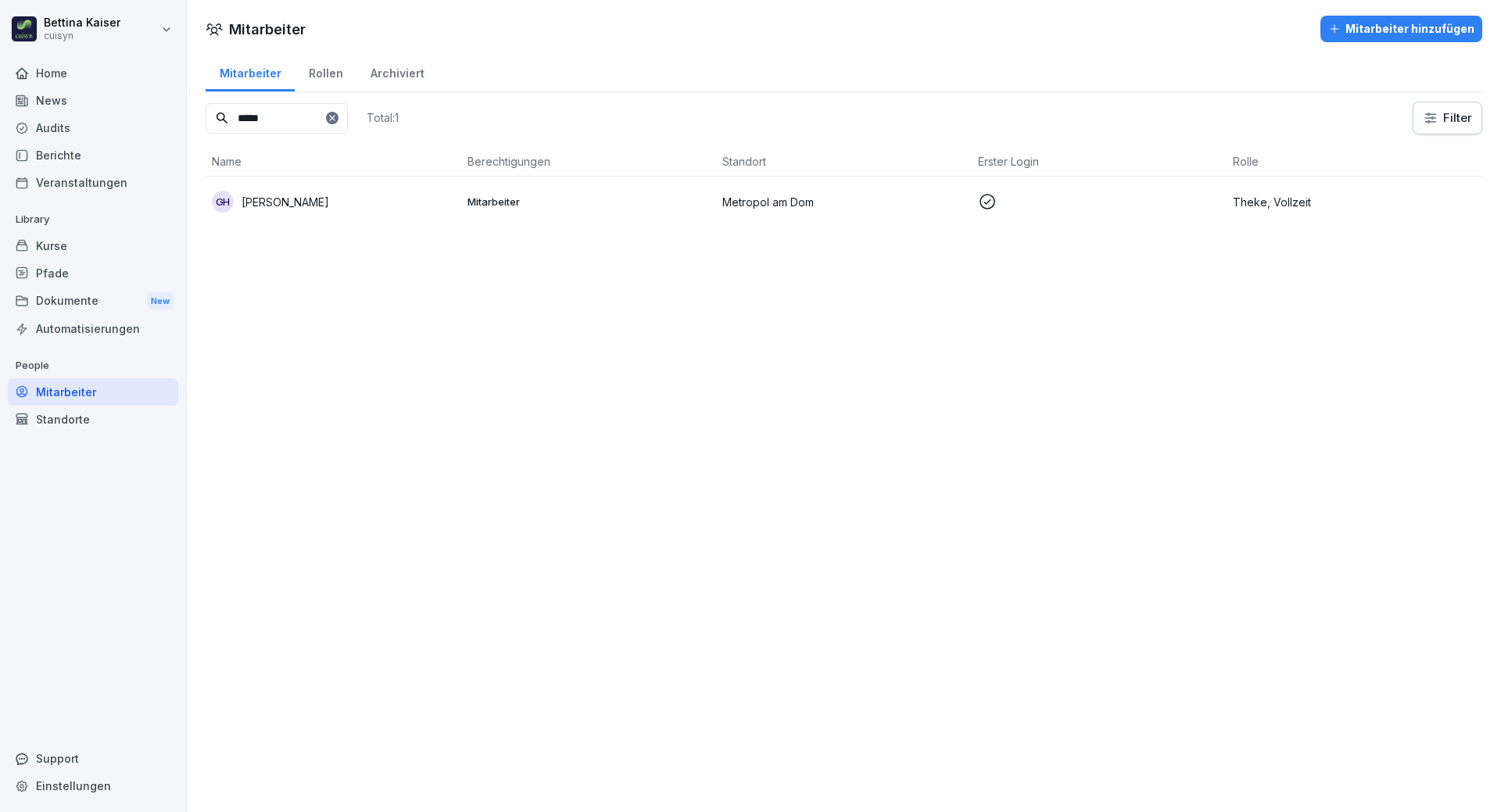
click at [97, 245] on div "Kurse" at bounding box center [93, 245] width 171 height 27
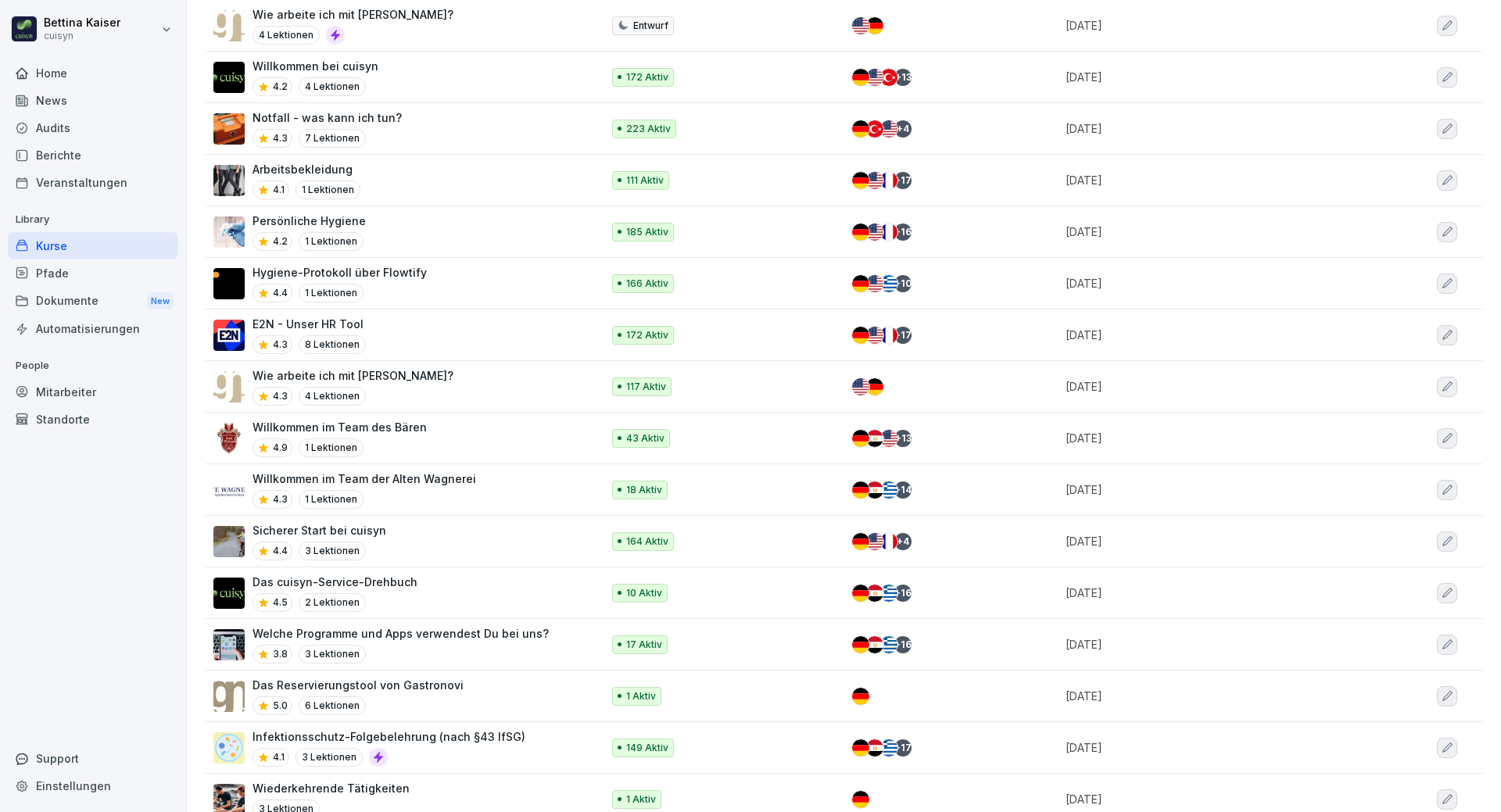
scroll to position [782, 0]
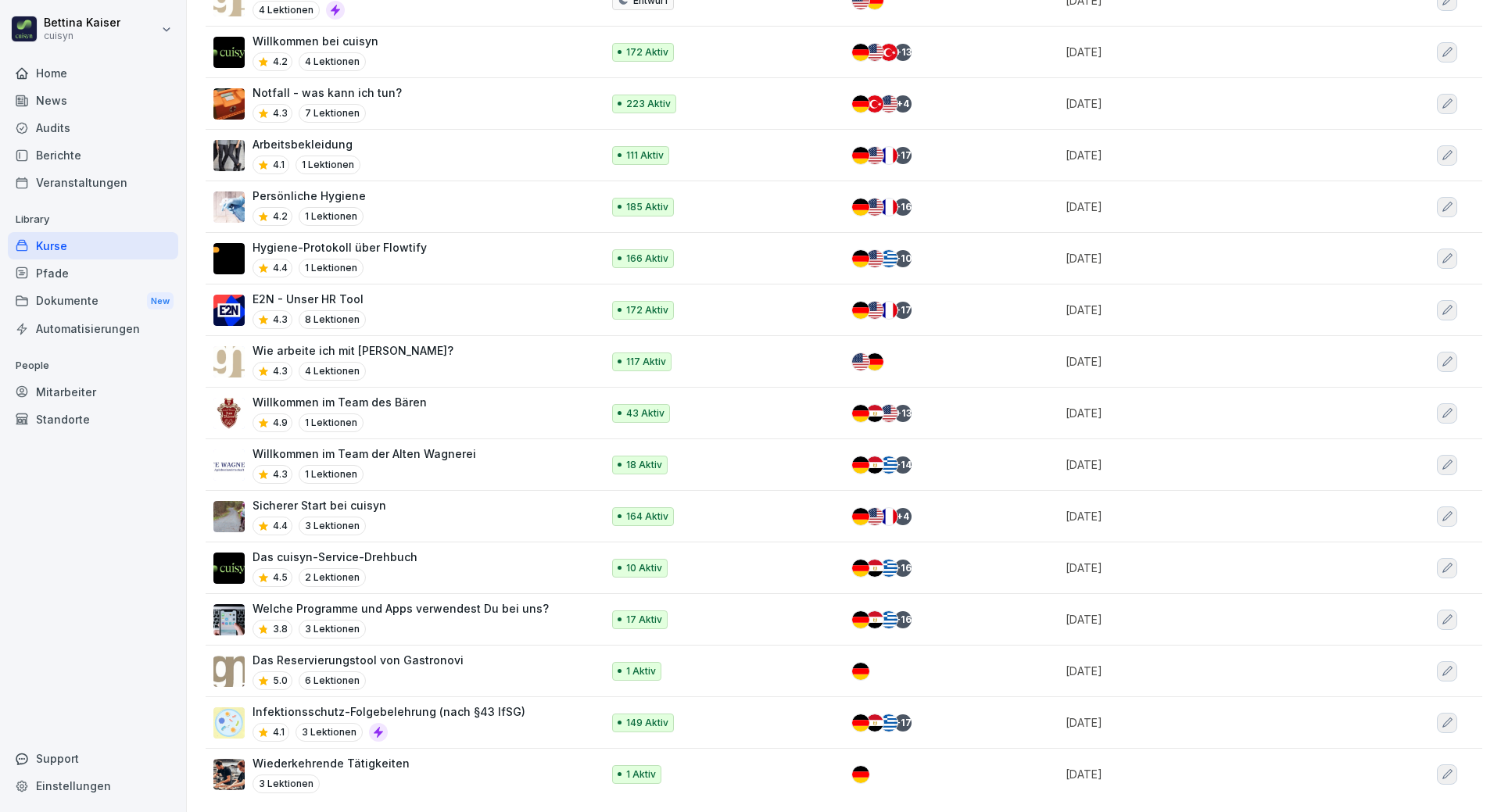
click at [327, 703] on p "Infektionsschutz-Folgebelehrung (nach §43 IfSG)" at bounding box center [389, 712] width 273 height 17
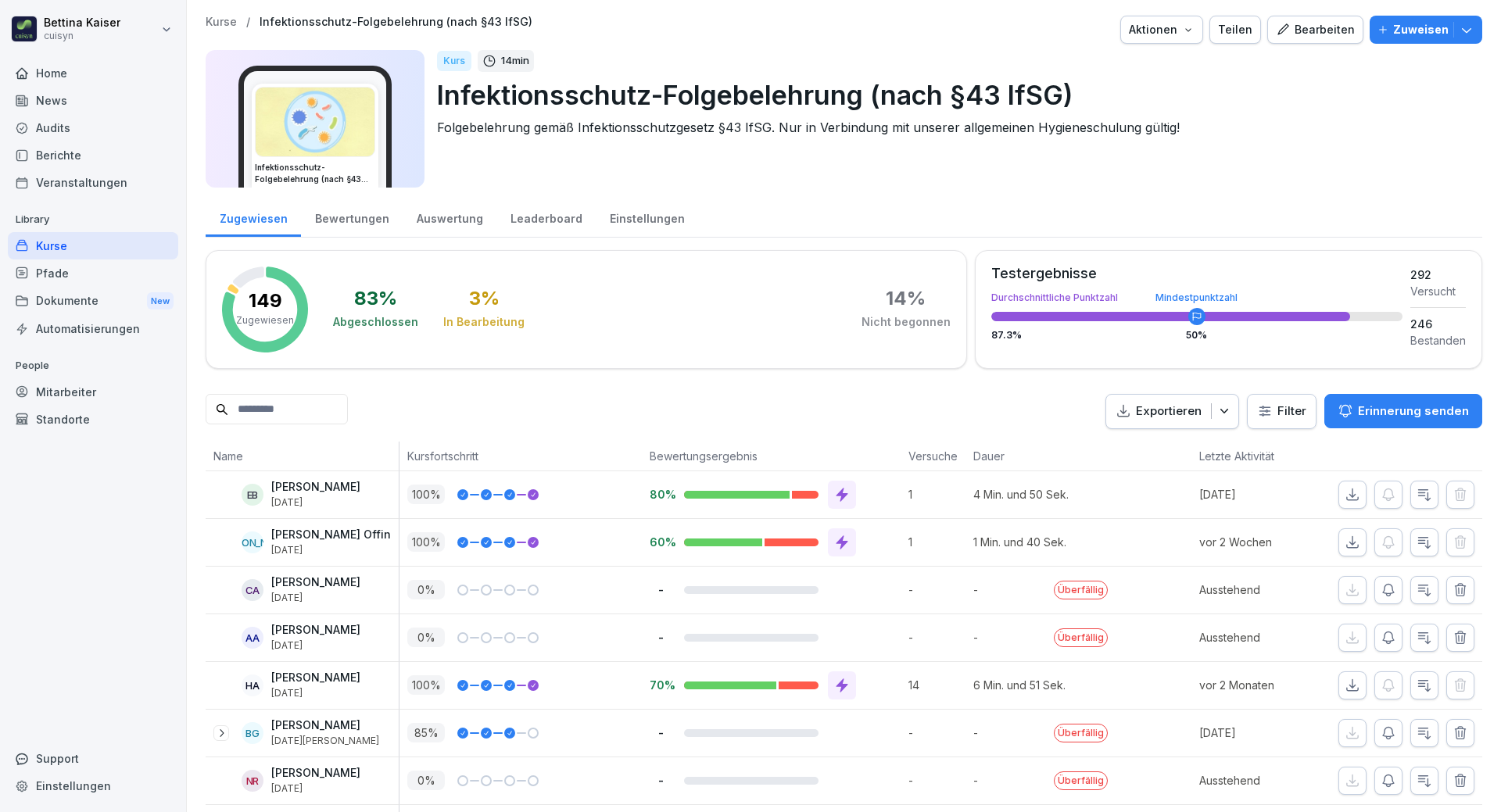
click at [304, 407] on input at bounding box center [276, 408] width 142 height 31
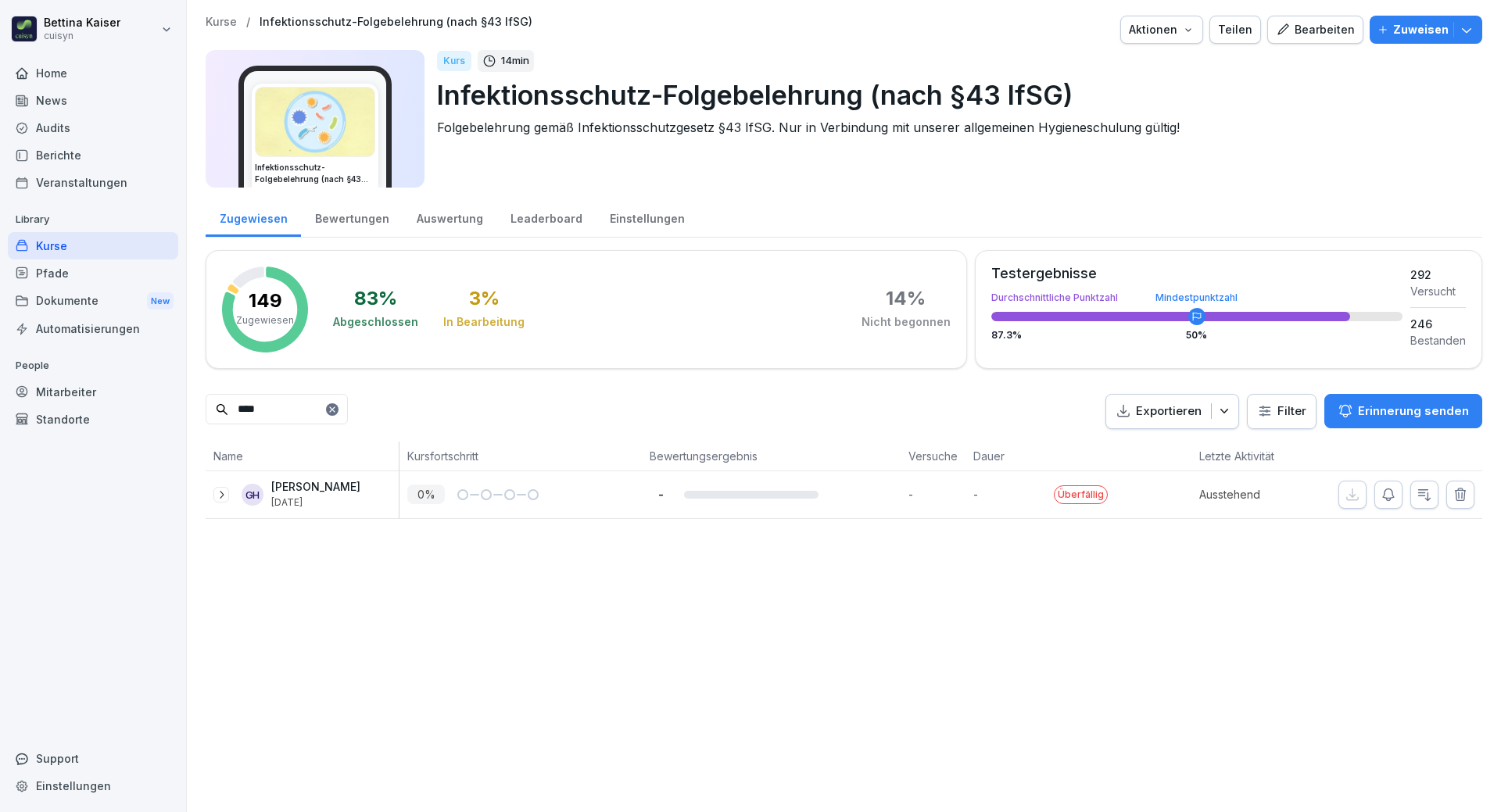
type input "****"
click at [325, 515] on div "GH [PERSON_NAME] [DATE]" at bounding box center [302, 495] width 193 height 47
click at [334, 506] on p "[DATE]" at bounding box center [316, 503] width 89 height 11
click at [1380, 496] on icon "button" at bounding box center [1388, 495] width 16 height 16
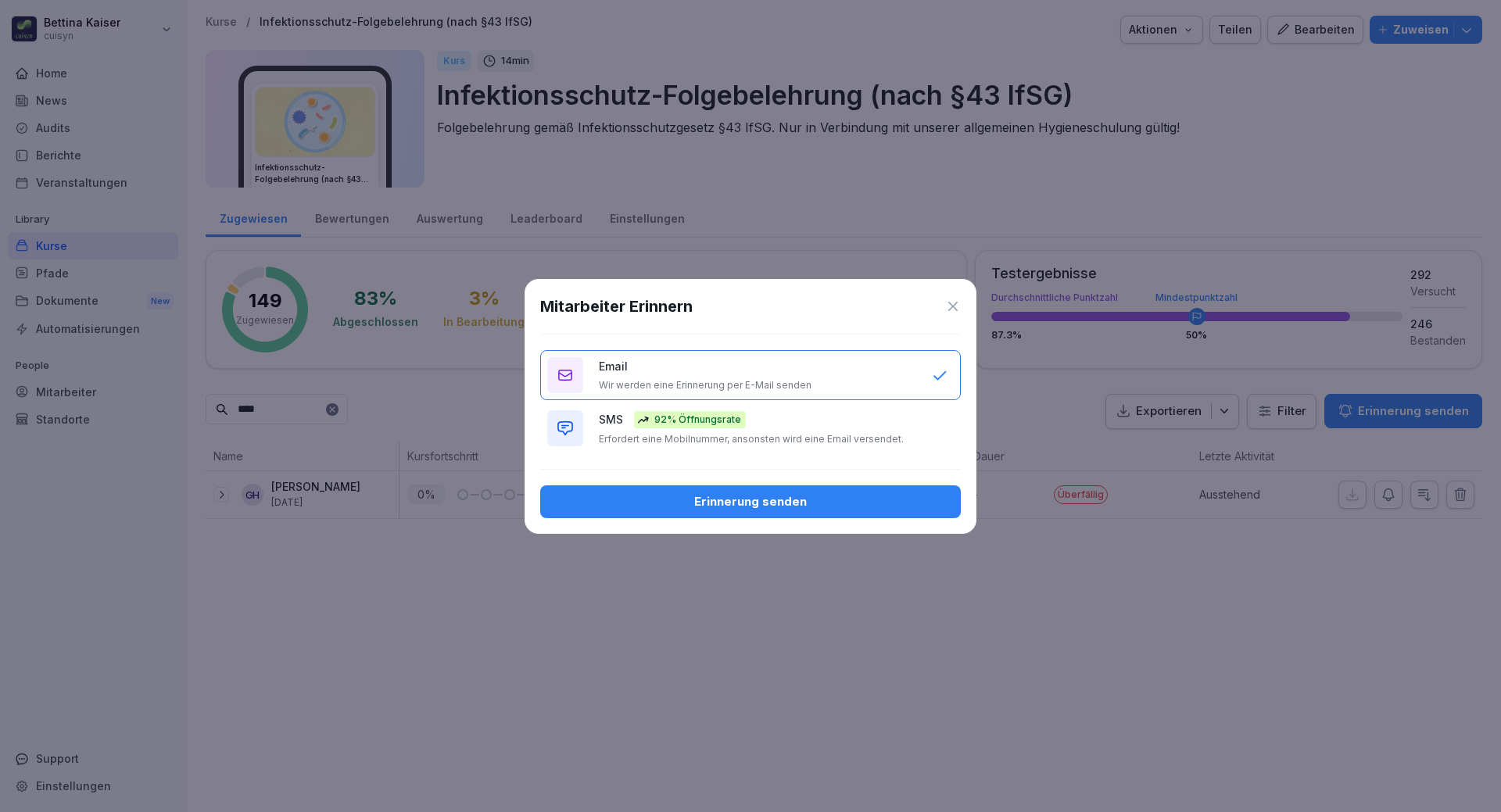
click at [730, 503] on div "Erinnerung senden" at bounding box center [750, 501] width 395 height 18
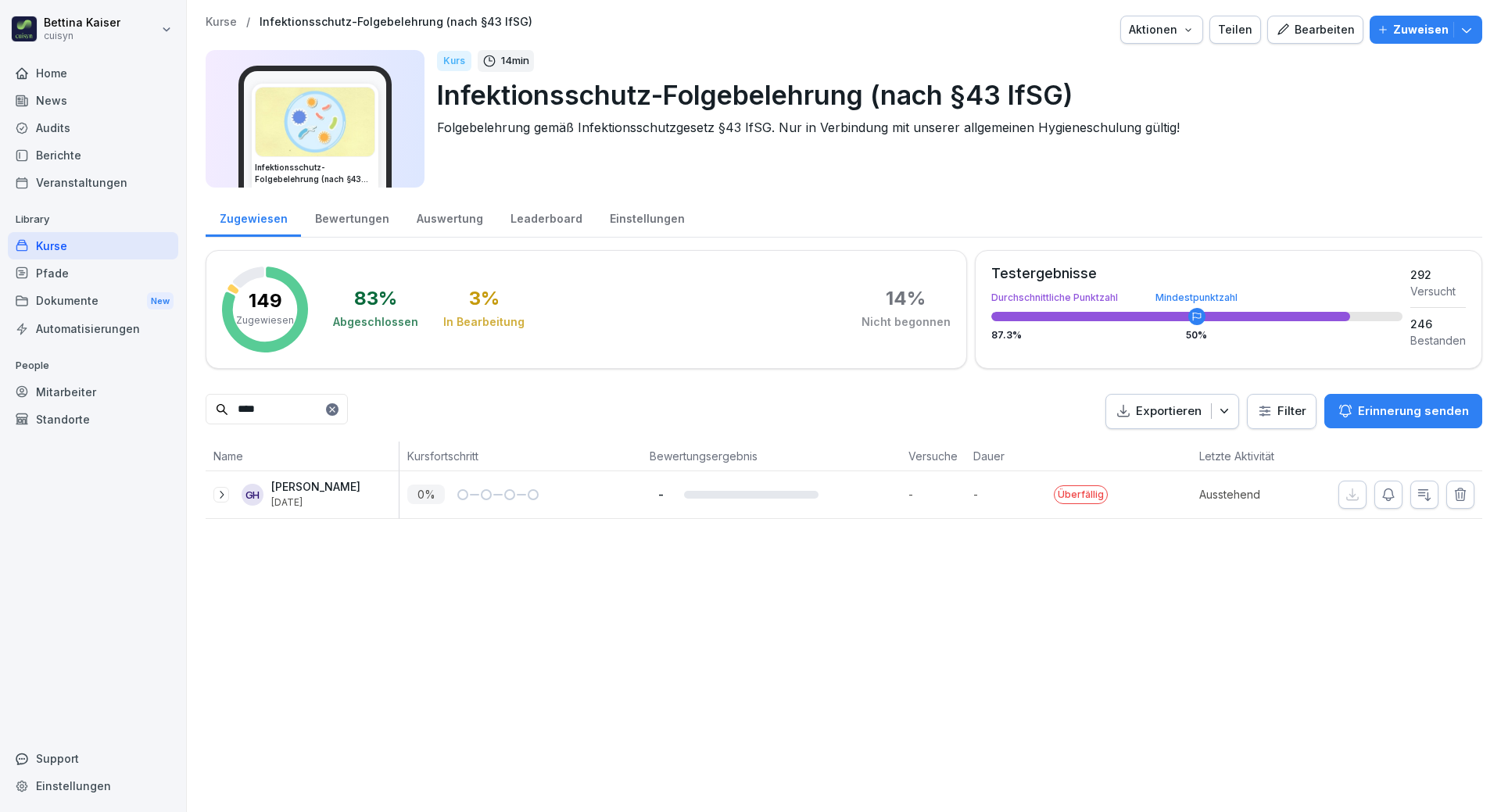
drag, startPoint x: 290, startPoint y: 410, endPoint x: 197, endPoint y: 408, distance: 93.0
click at [197, 408] on div "Kurse / Infektionsschutz-Folgebelehrung (nach §43 IfSG) Aktionen Teilen Bearbei…" at bounding box center [844, 267] width 1314 height 535
click at [93, 387] on div "Mitarbeiter" at bounding box center [93, 392] width 171 height 27
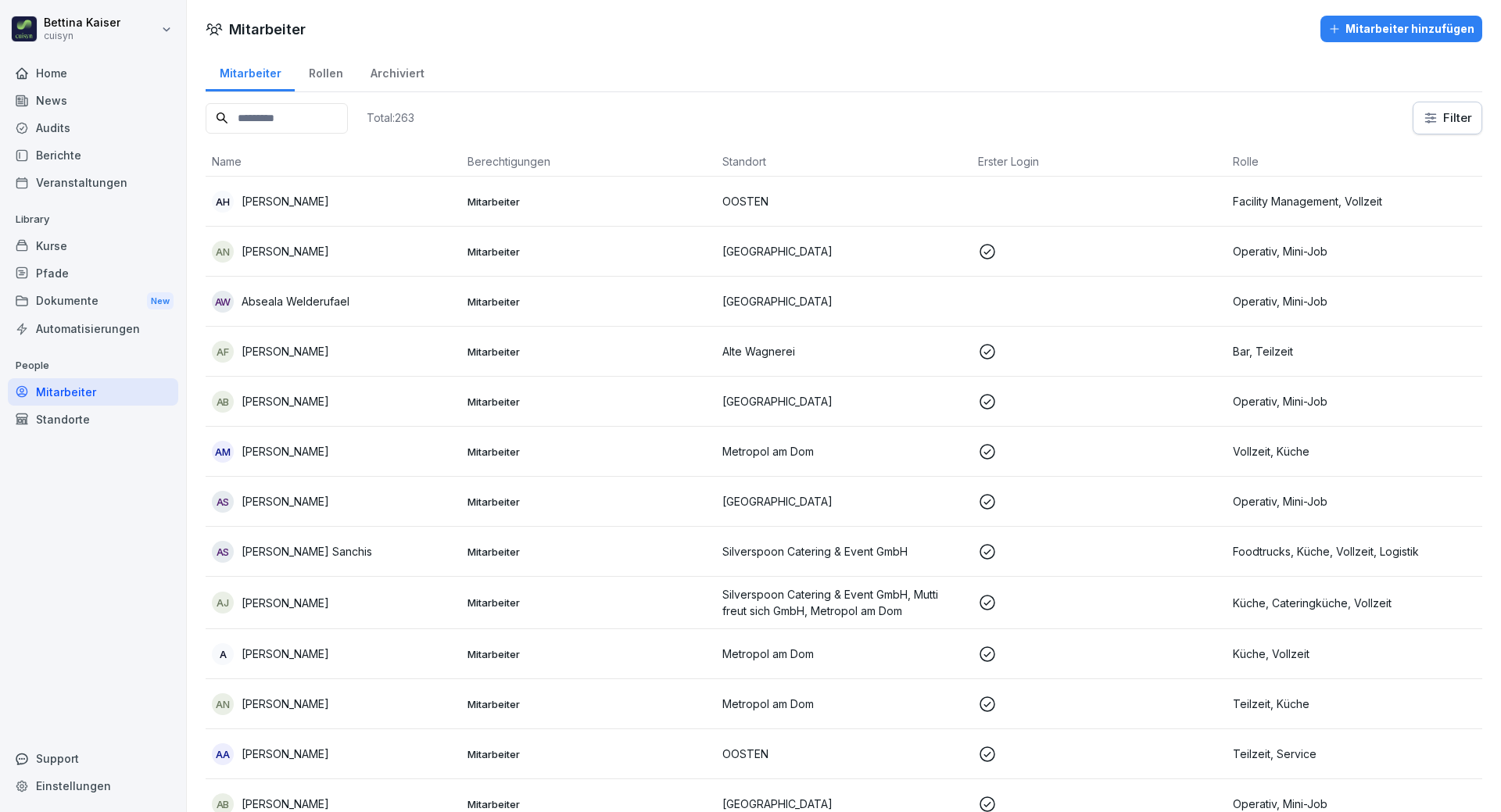
click at [282, 125] on input at bounding box center [276, 118] width 142 height 31
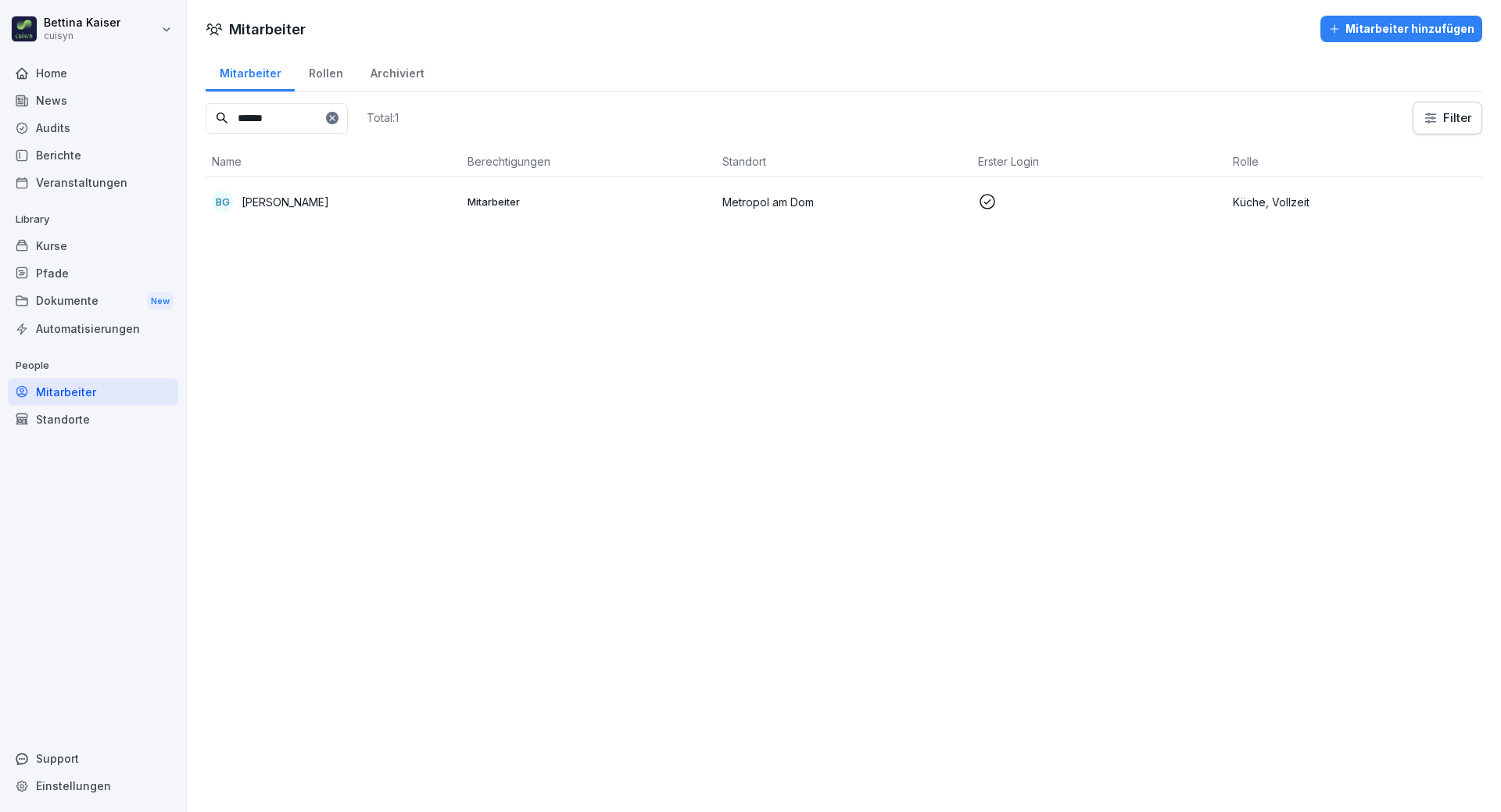
type input "******"
click at [295, 194] on p "[PERSON_NAME]" at bounding box center [285, 202] width 87 height 17
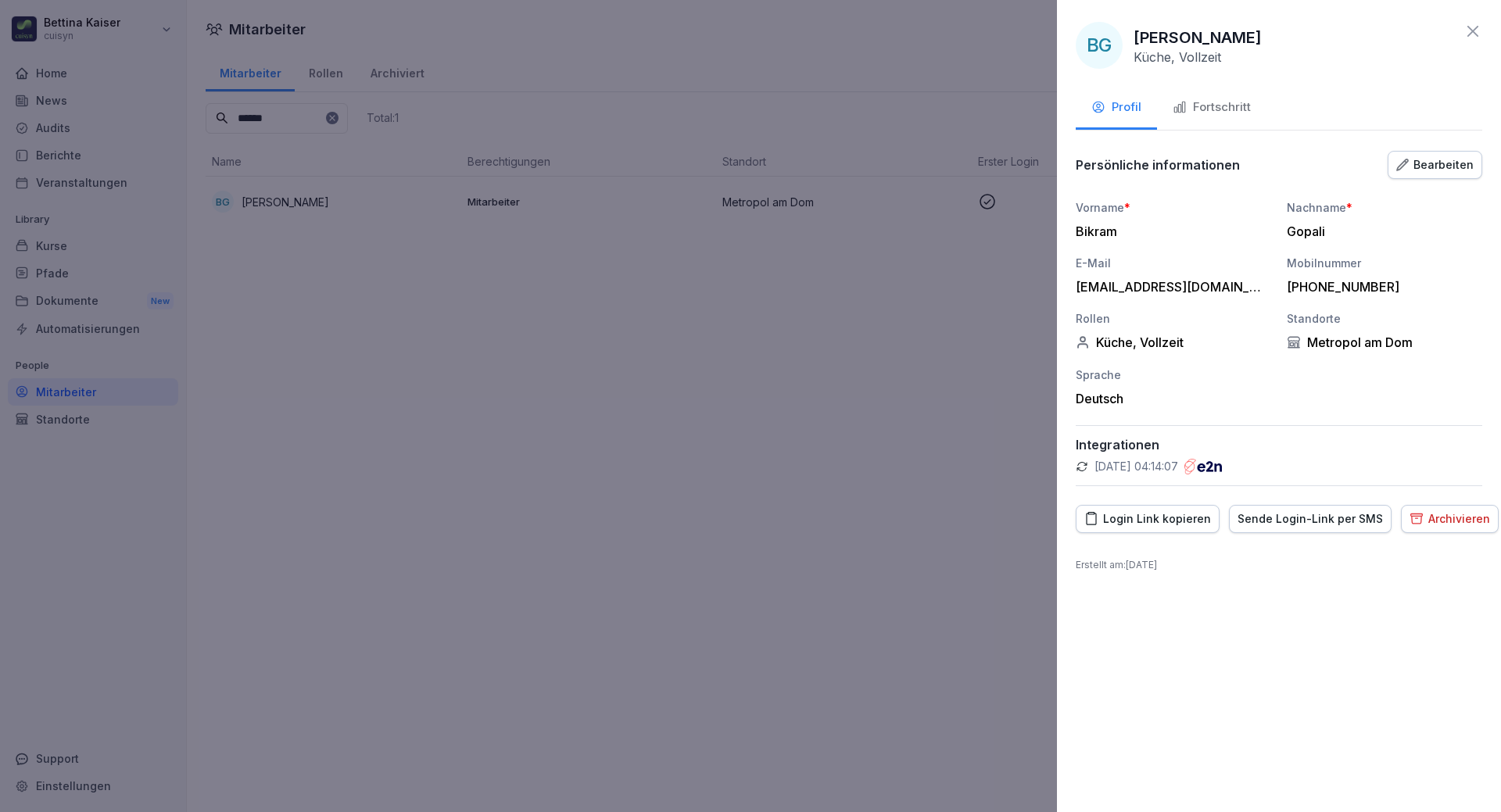
click at [1210, 97] on button "Fortschritt" at bounding box center [1211, 108] width 110 height 42
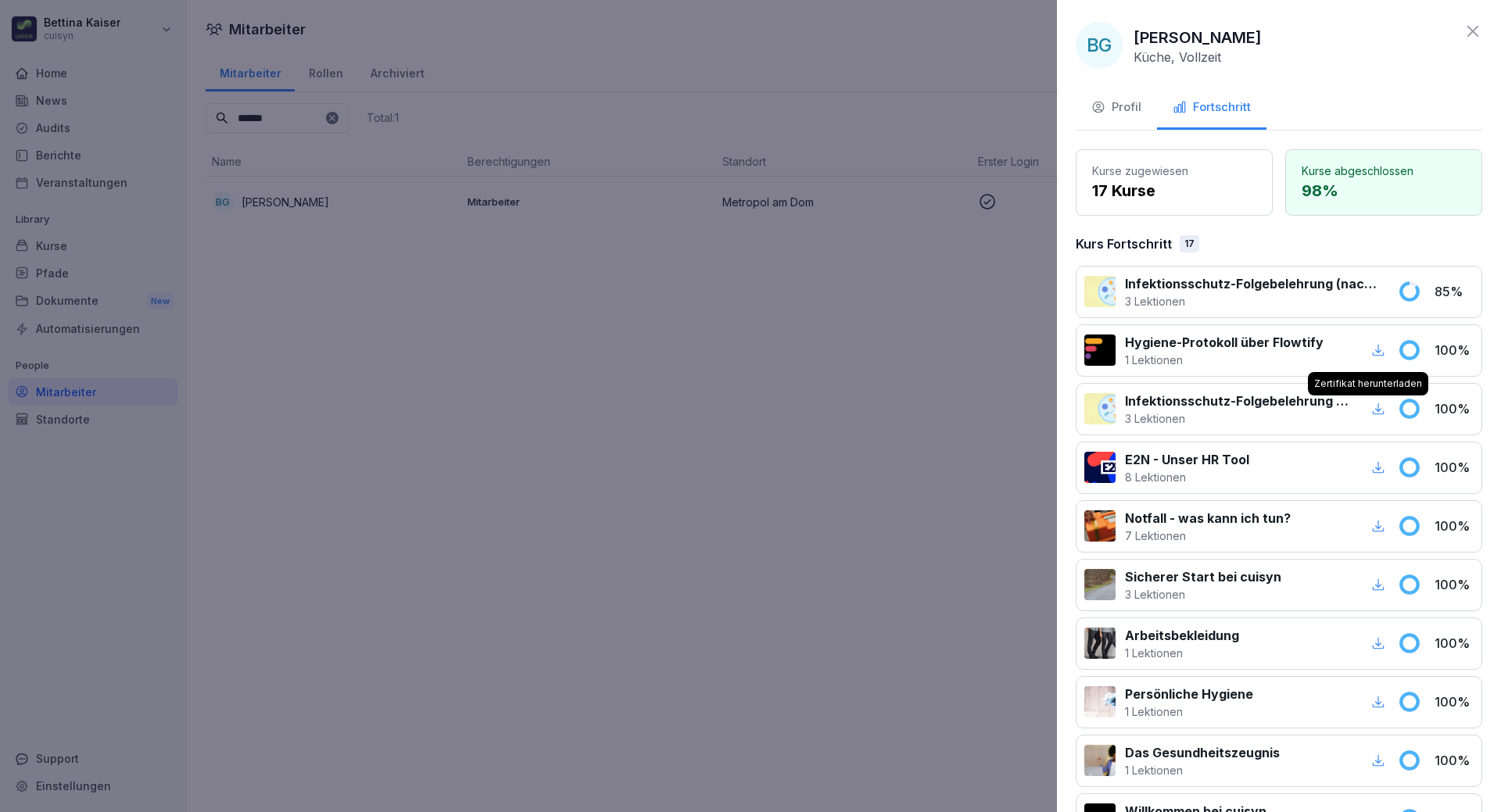
click at [1371, 407] on icon "button" at bounding box center [1378, 408] width 14 height 14
click at [1270, 293] on p "3 Lektionen" at bounding box center [1252, 302] width 254 height 17
click at [94, 239] on div at bounding box center [750, 406] width 1501 height 812
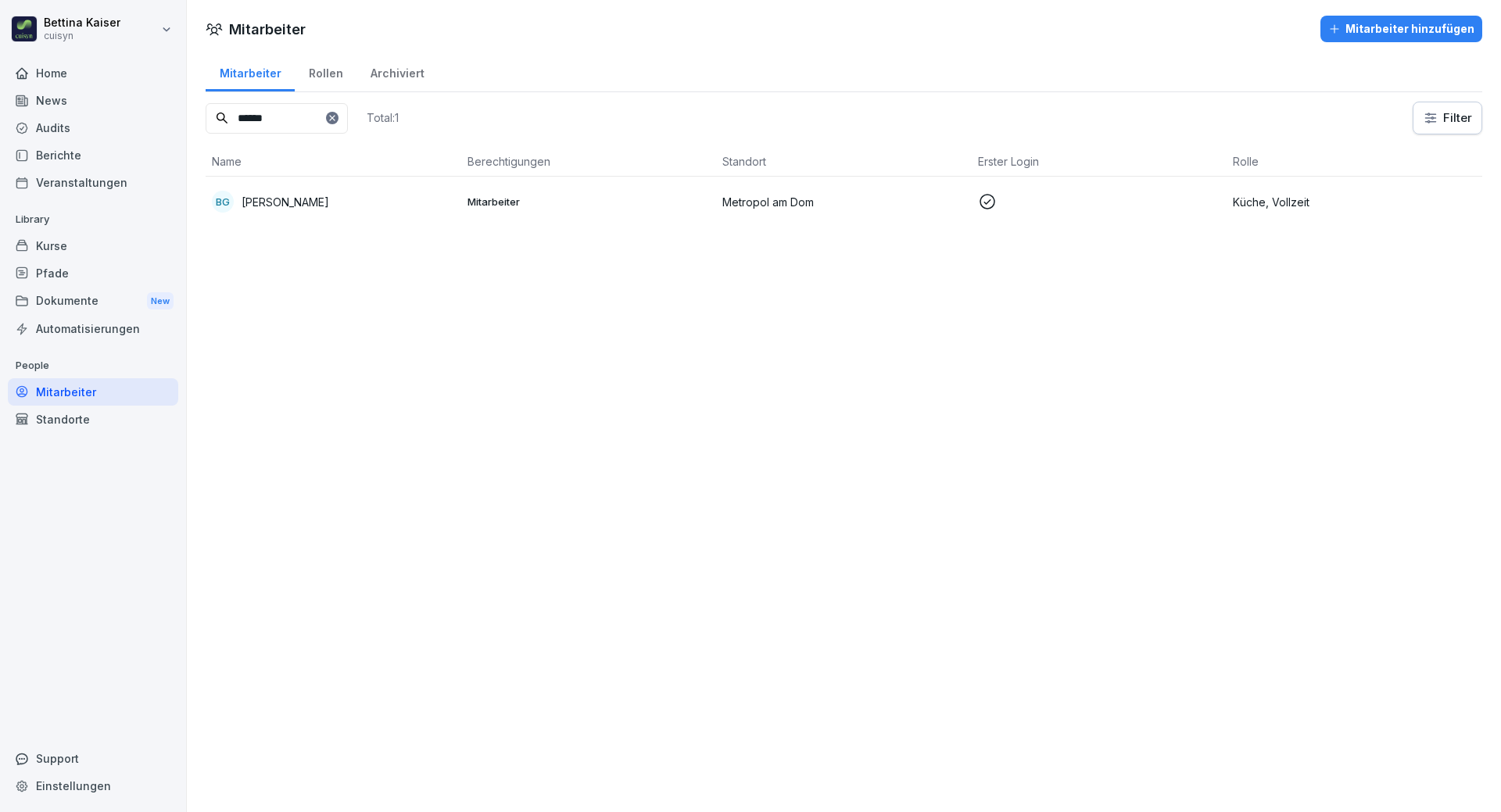
click at [68, 246] on div "Kurse" at bounding box center [93, 245] width 171 height 27
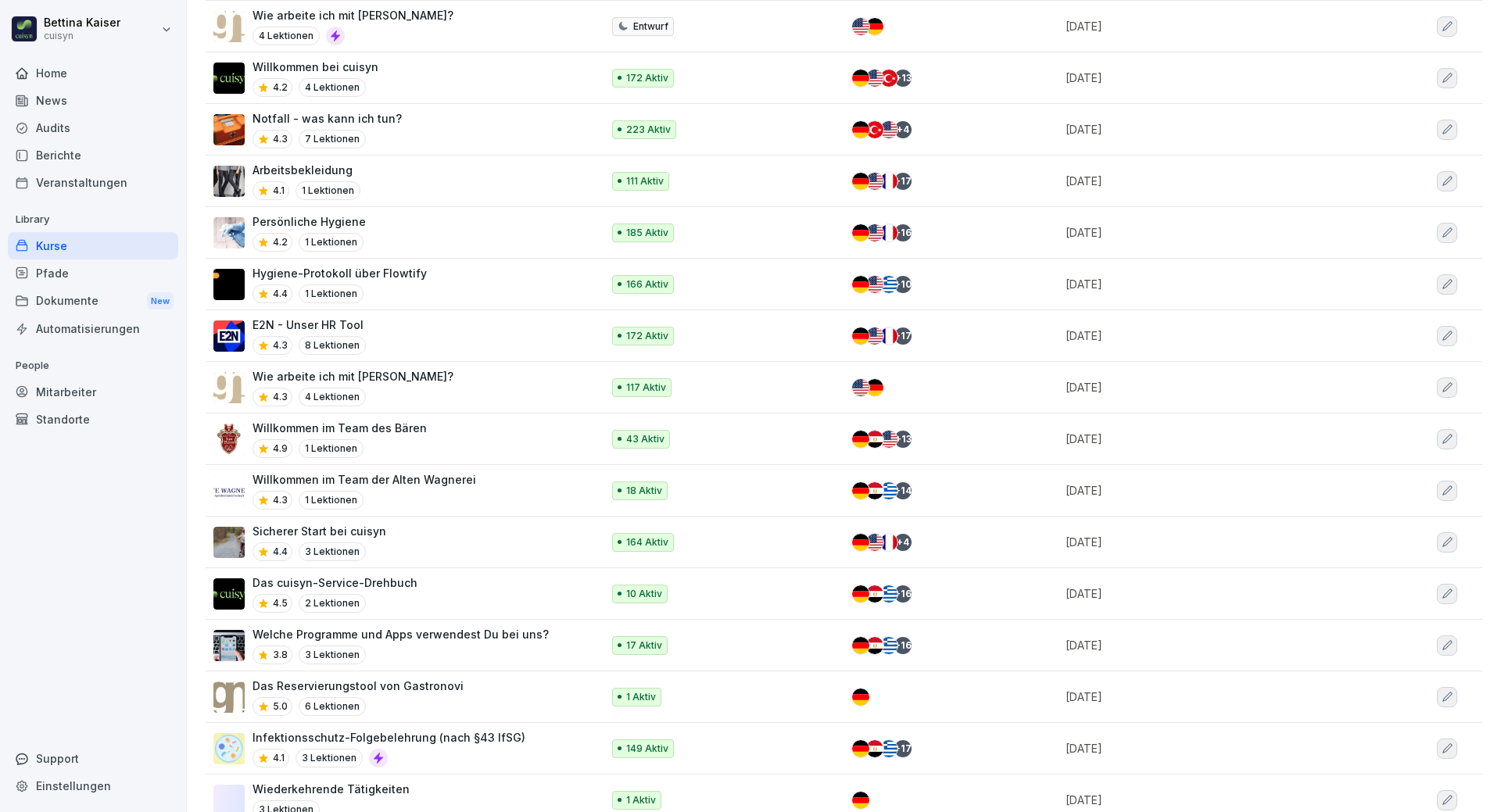
scroll to position [782, 0]
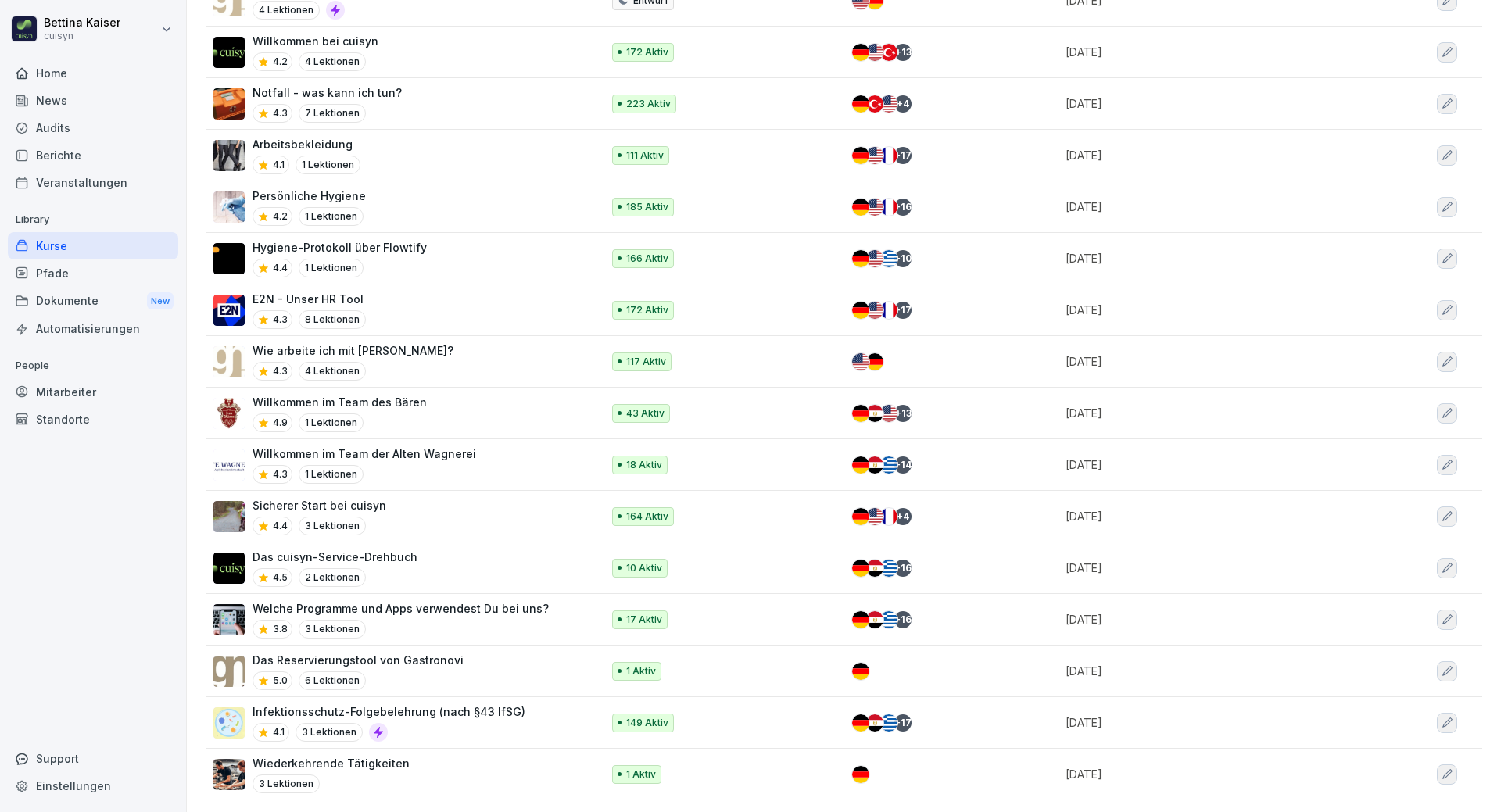
click at [368, 703] on p "Infektionsschutz-Folgebelehrung (nach §43 IfSG)" at bounding box center [389, 712] width 273 height 17
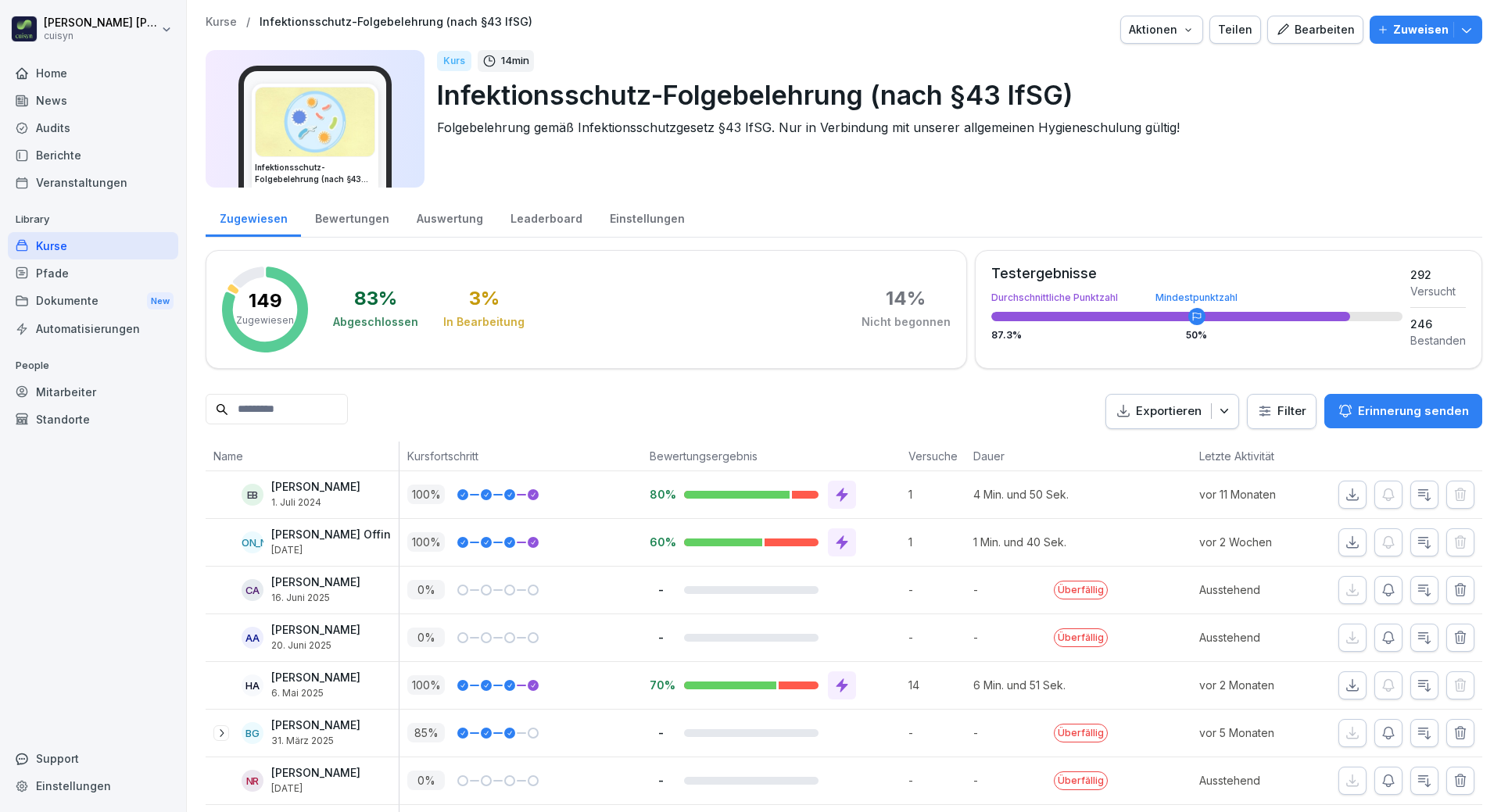
click at [253, 413] on input at bounding box center [276, 408] width 142 height 31
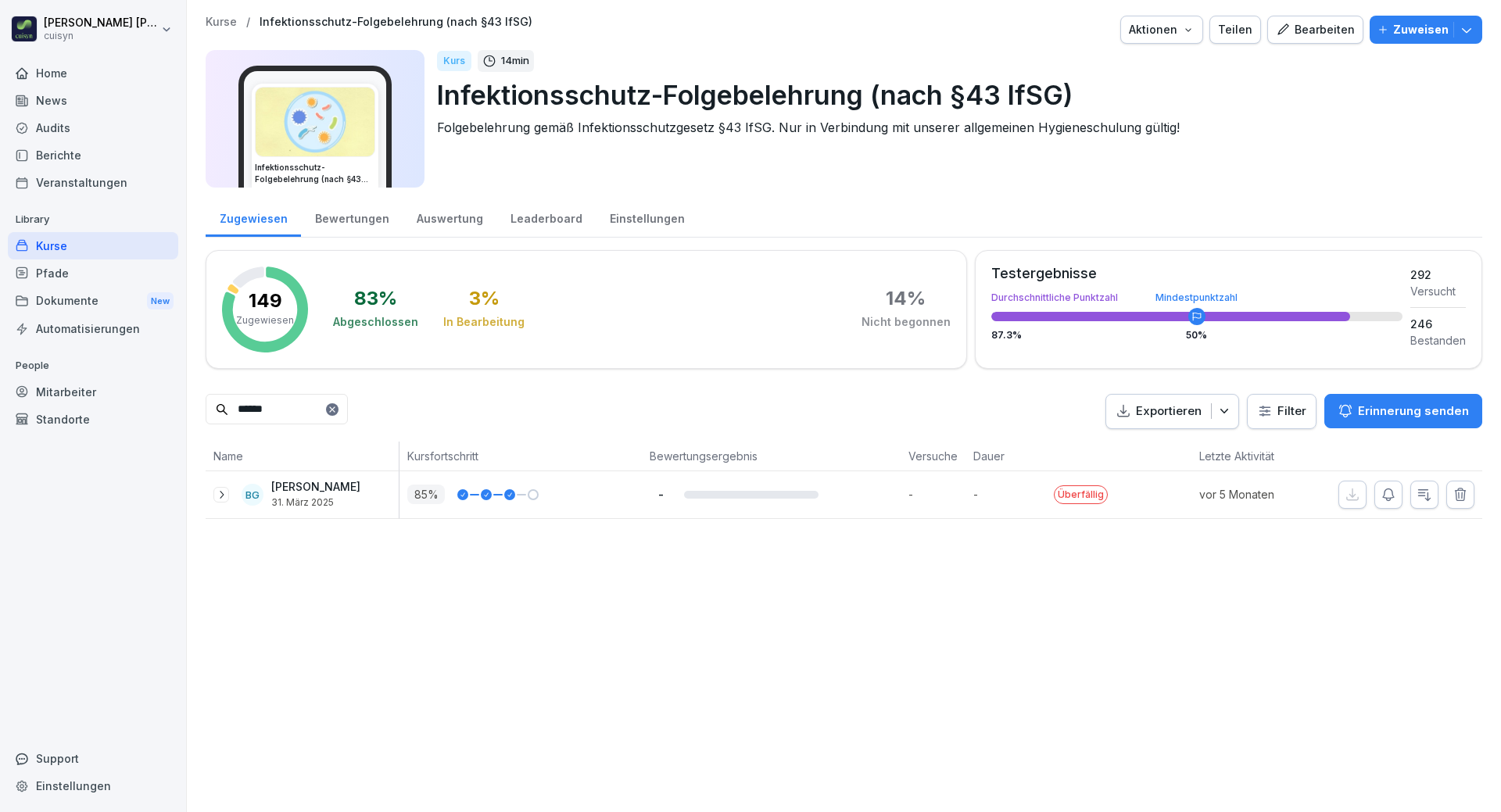
type input "******"
click at [301, 511] on div "BG Bikram Gopali 31. März 2025" at bounding box center [302, 495] width 193 height 47
click at [1381, 500] on icon "button" at bounding box center [1388, 495] width 16 height 16
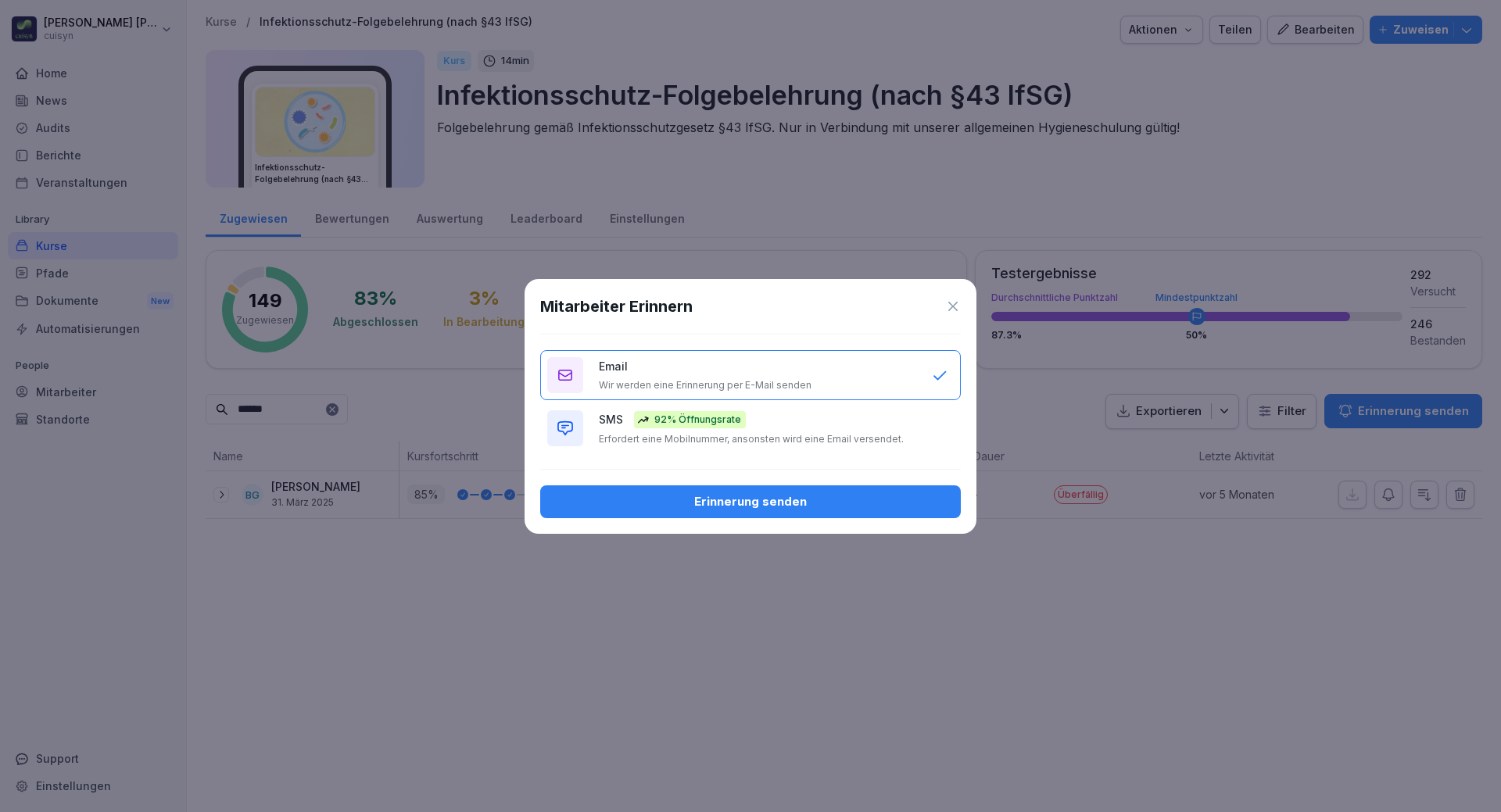
click at [752, 501] on div "Erinnerung senden" at bounding box center [750, 501] width 395 height 18
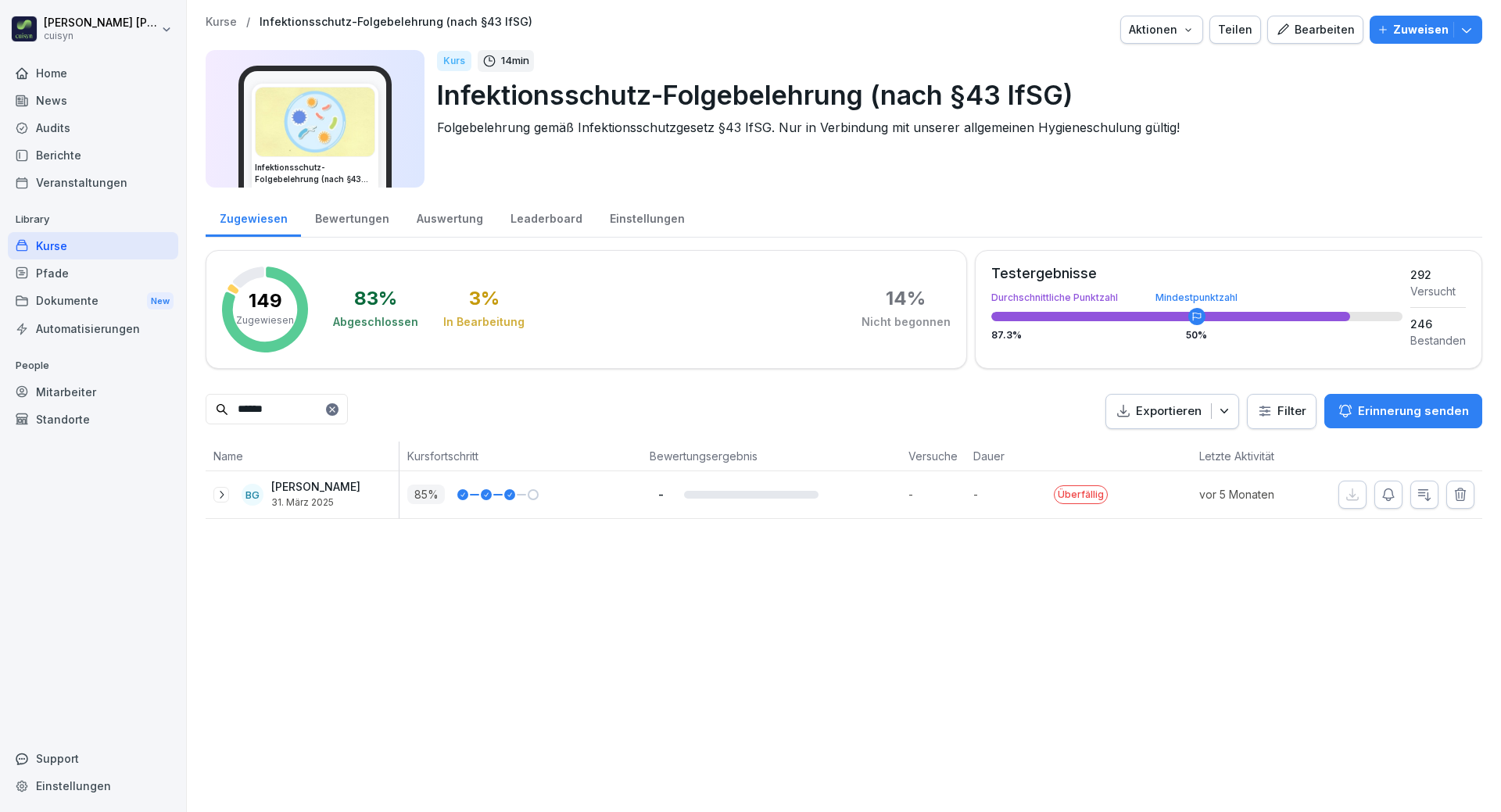
click at [1317, 171] on div "Kurs 14 min Infektionsschutz-Folgebelehrung (nach §43 IfSG) Folgebelehrung gemä…" at bounding box center [953, 119] width 1033 height 137
